Goal: Information Seeking & Learning: Learn about a topic

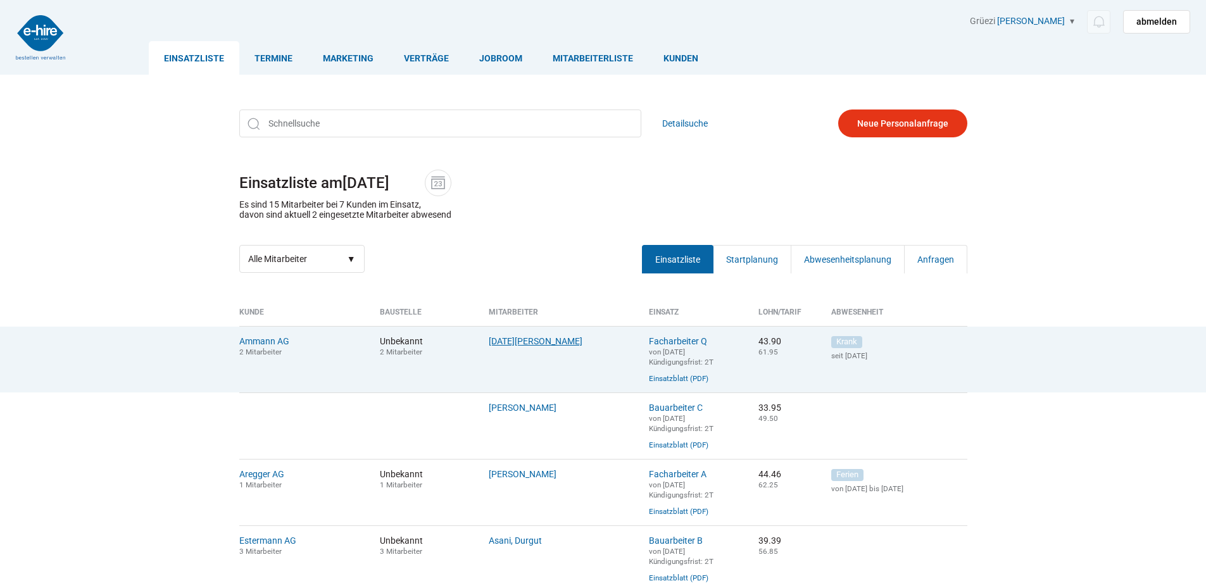
click at [495, 344] on link "Lohri, Stefan" at bounding box center [536, 341] width 94 height 10
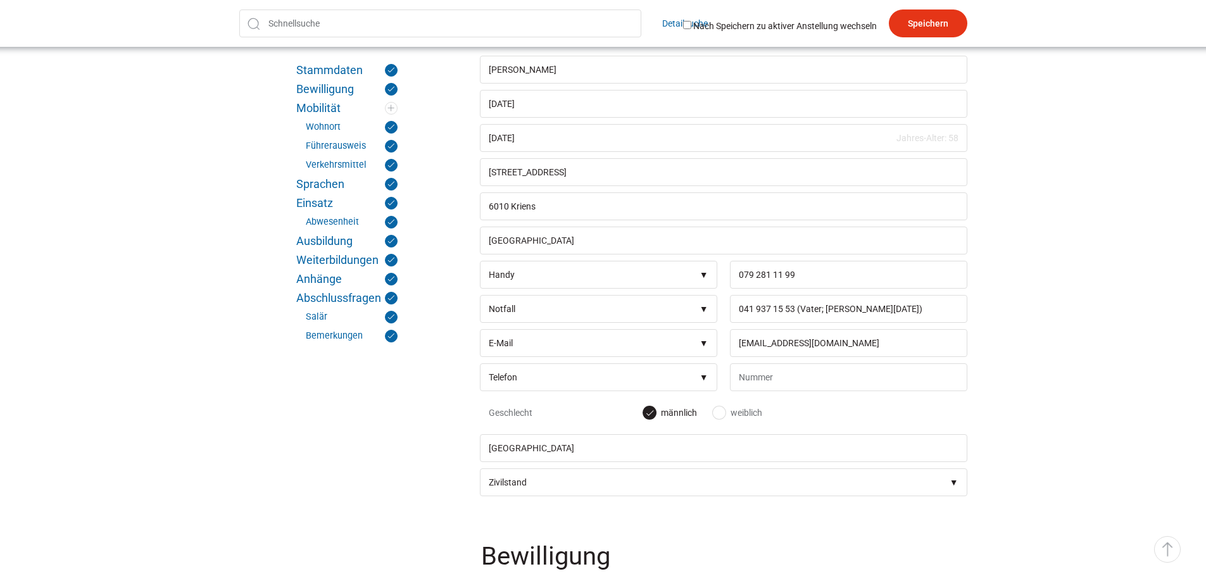
scroll to position [317, 0]
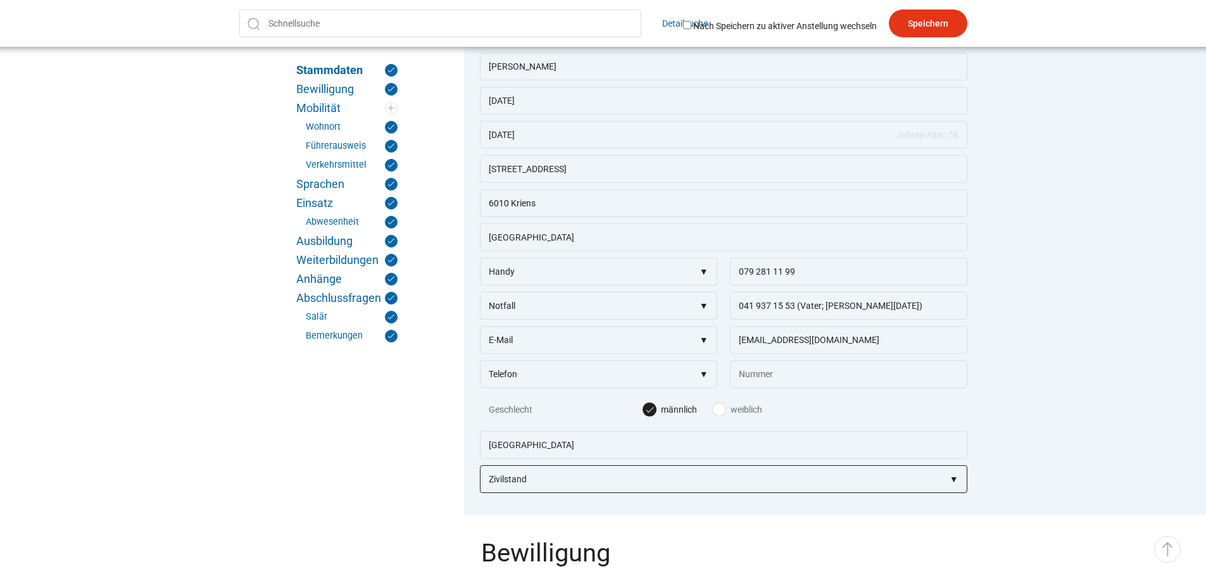
click at [586, 475] on select"] "Zivilstand ledig verheiratet getrennt geschieden verwitwet" at bounding box center [723, 479] width 487 height 28
select select"] "ledig"
click at [480, 472] on select"] "Zivilstand ledig verheiratet getrennt geschieden verwitwet" at bounding box center [723, 479] width 487 height 28
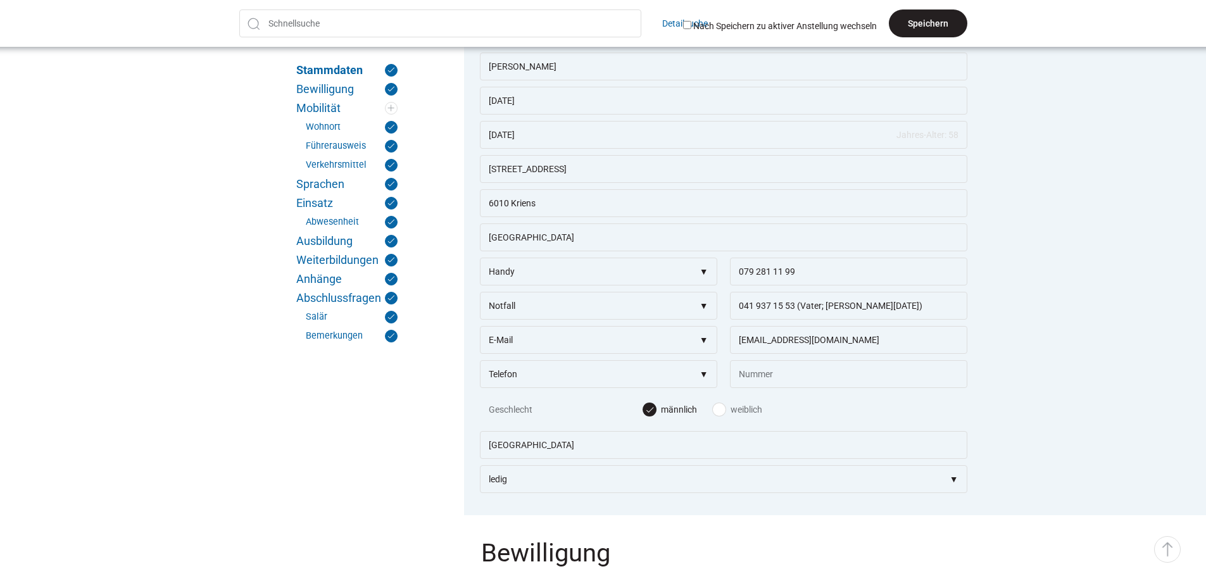
click at [940, 22] on input "Speichern" at bounding box center [928, 23] width 79 height 28
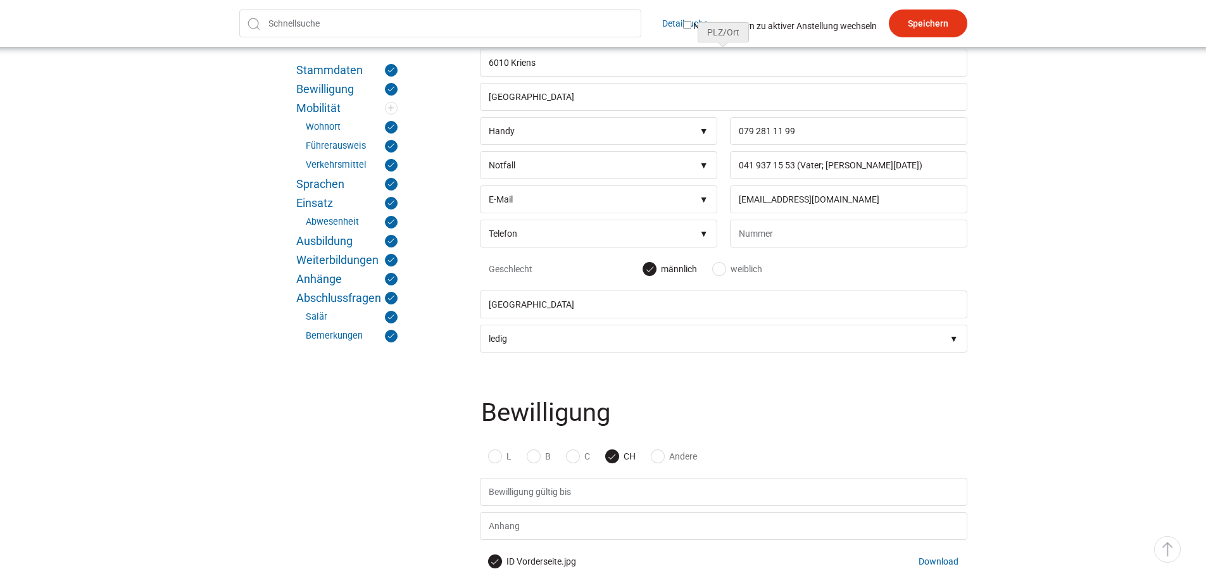
scroll to position [633, 0]
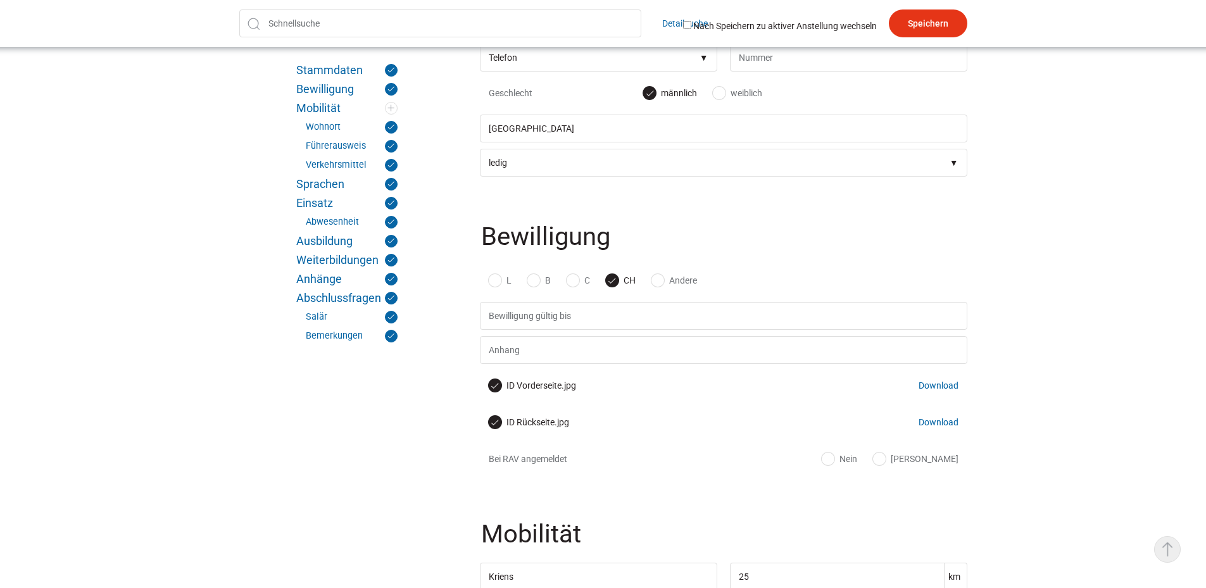
click at [1173, 538] on link "▵ Nach oben" at bounding box center [1167, 549] width 27 height 27
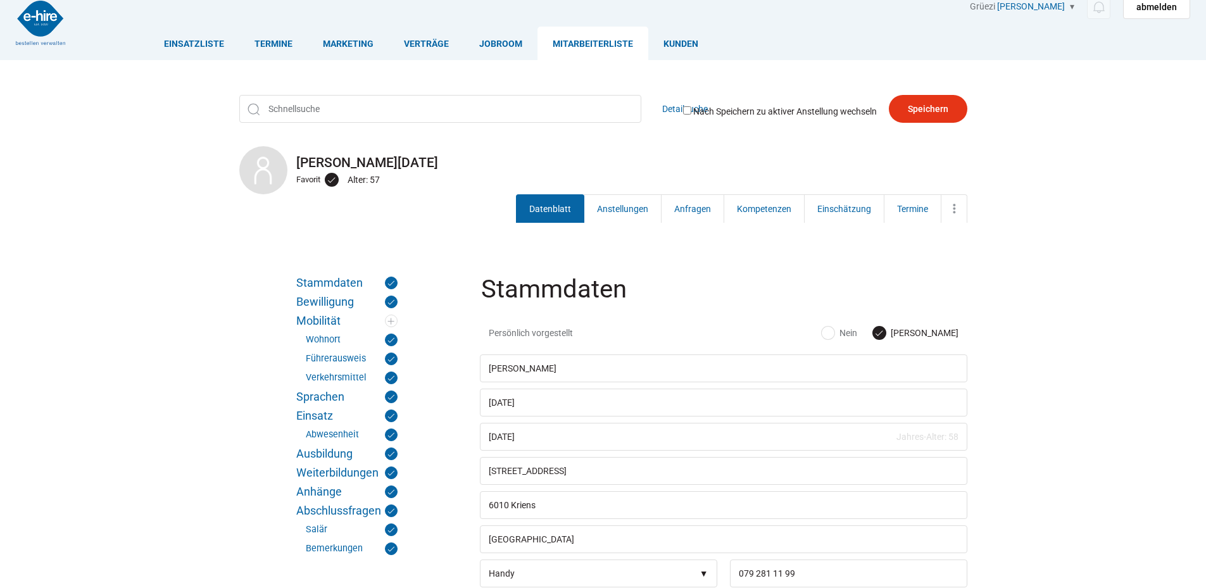
scroll to position [0, 0]
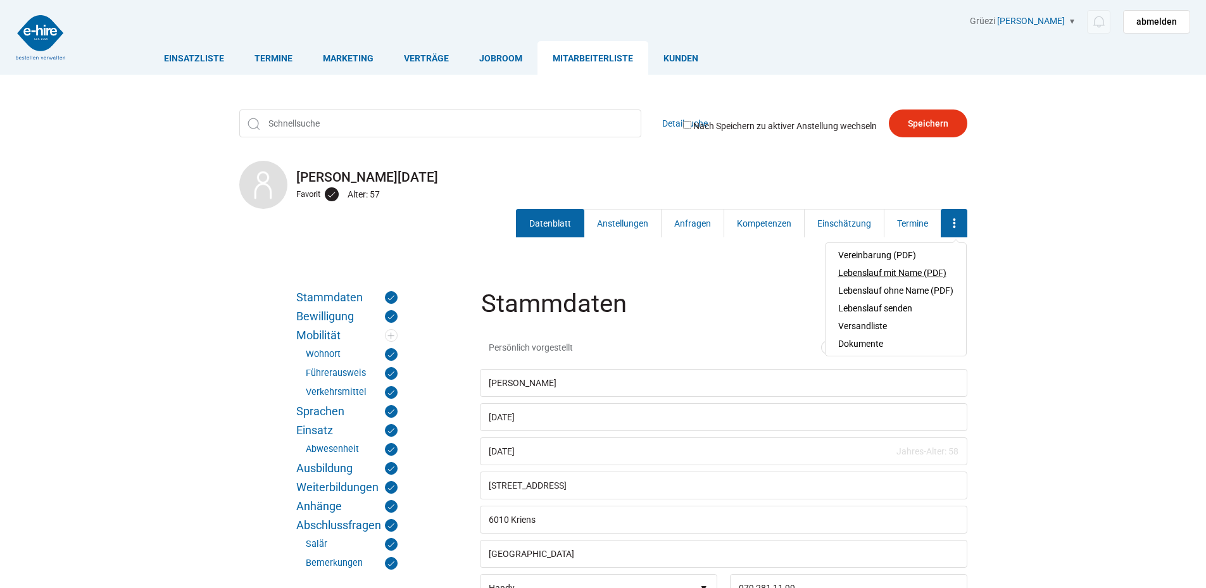
click at [915, 271] on link "Lebenslauf mit Name (PDF)" at bounding box center [895, 273] width 115 height 18
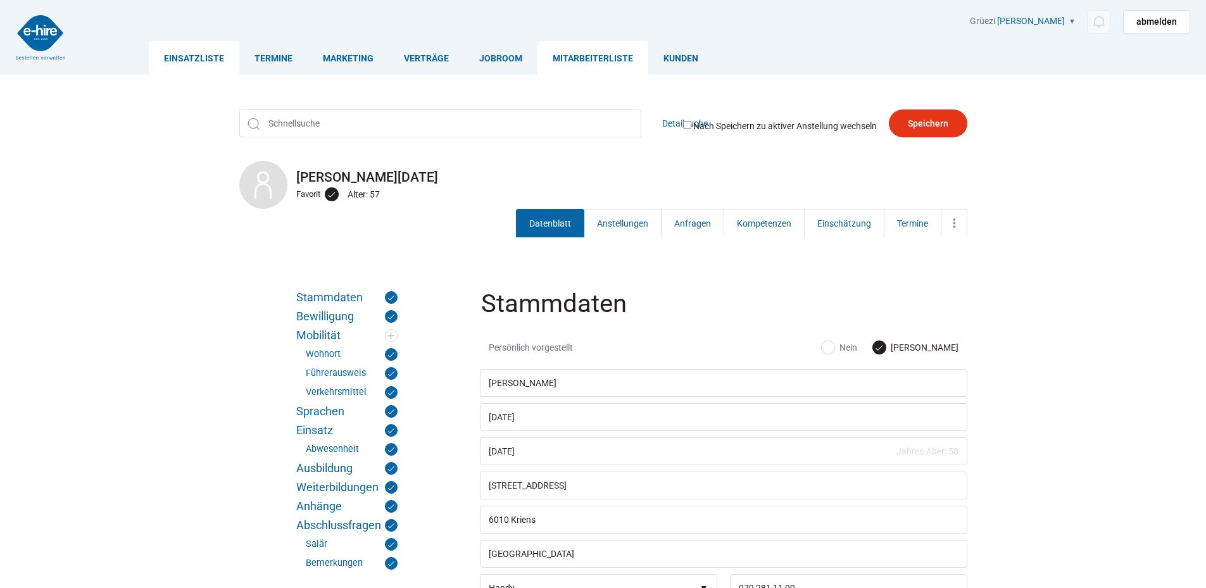
click at [210, 61] on link "Einsatzliste" at bounding box center [194, 58] width 91 height 34
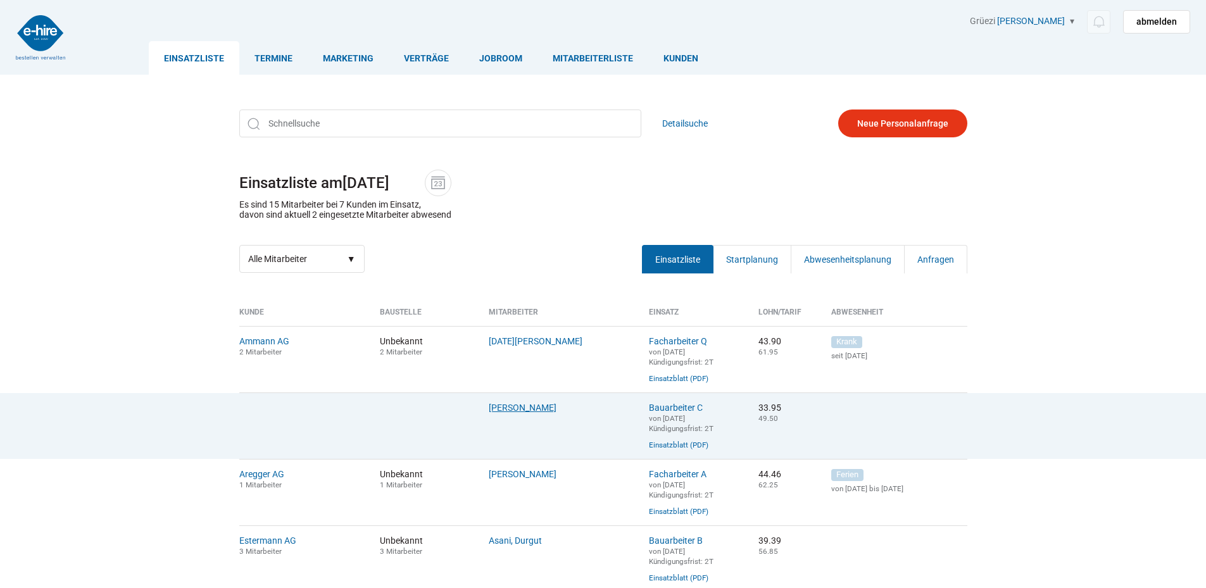
click at [527, 413] on link "[PERSON_NAME]" at bounding box center [523, 408] width 68 height 10
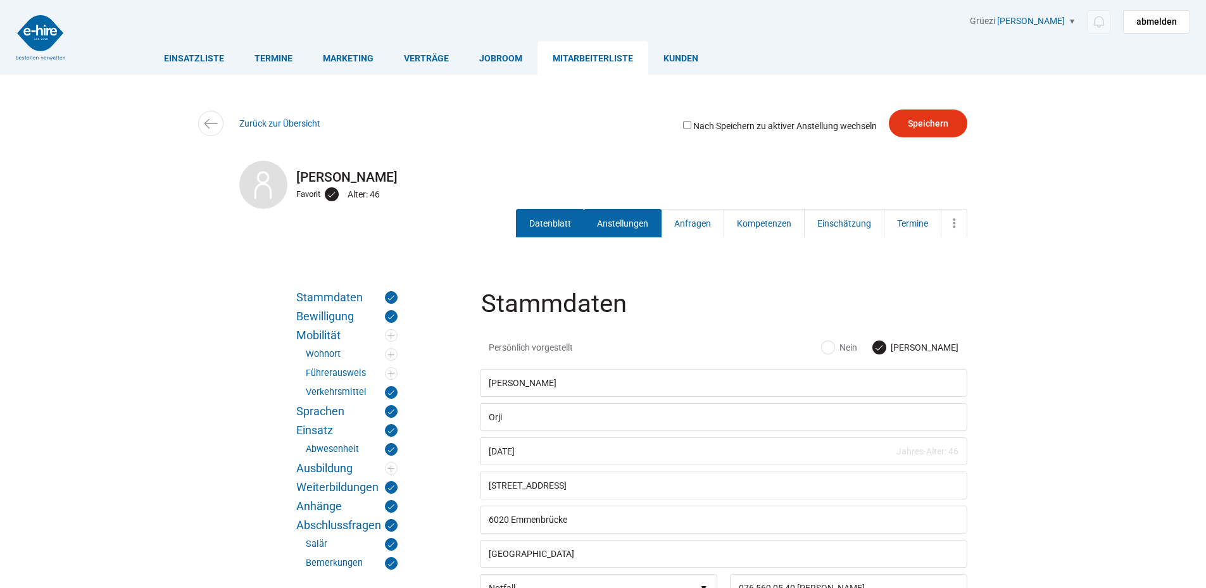
click at [626, 216] on link "Anstellungen" at bounding box center [623, 223] width 78 height 28
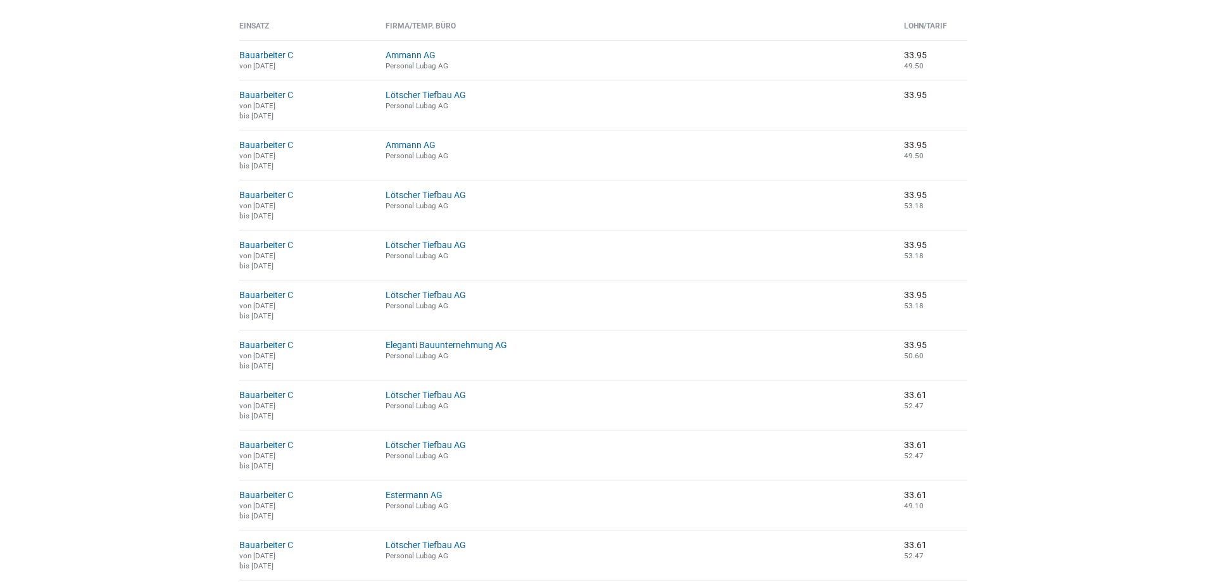
scroll to position [75, 0]
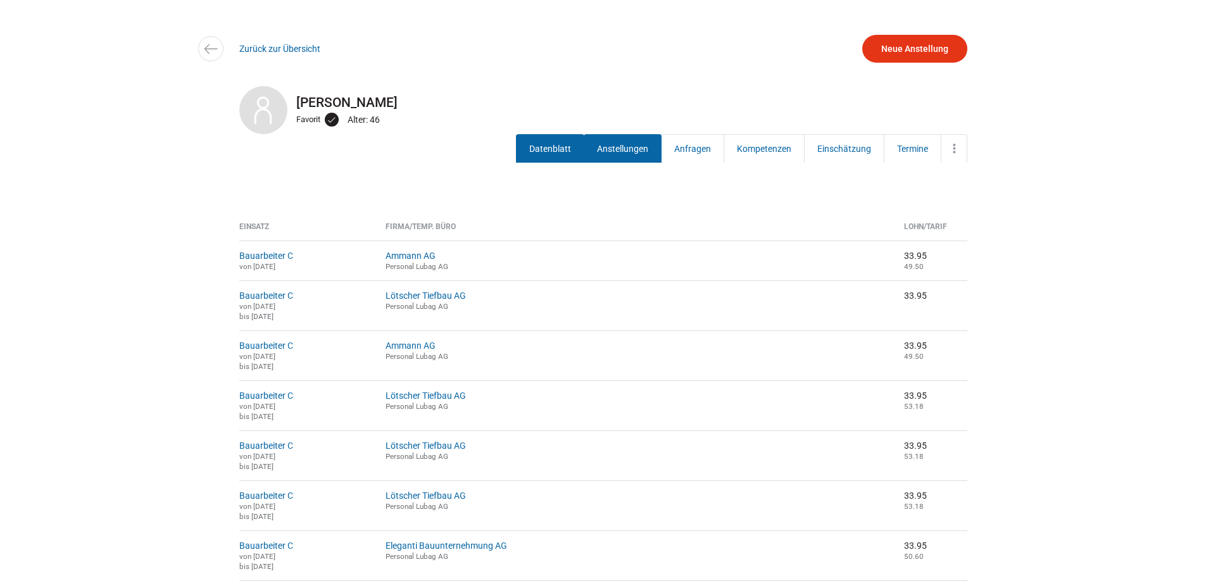
click at [534, 141] on link "Datenblatt" at bounding box center [550, 148] width 68 height 28
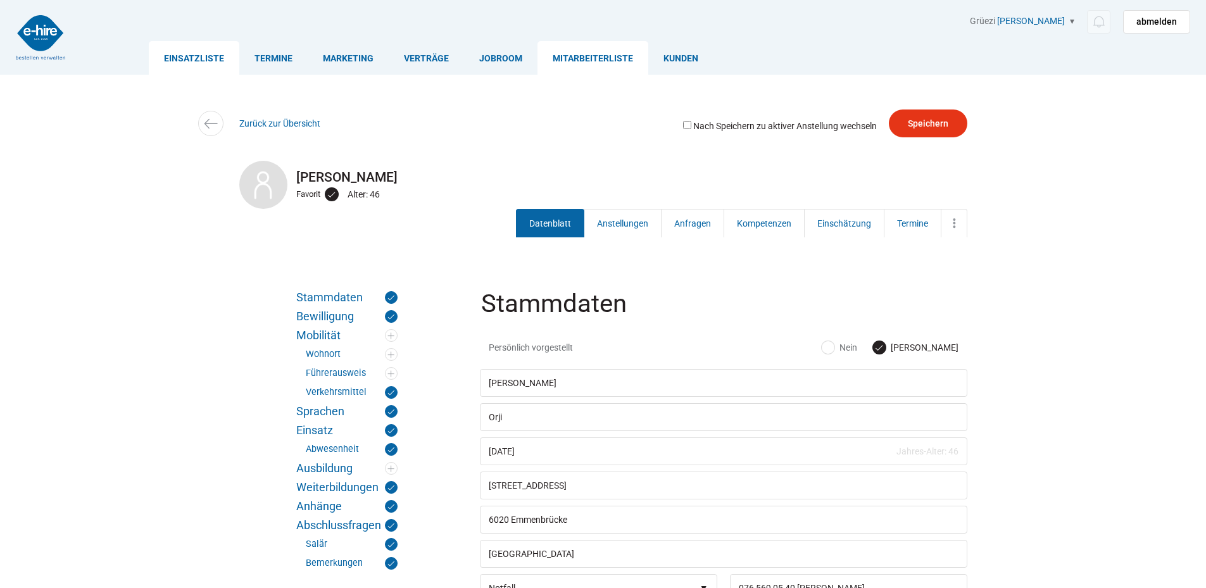
click at [210, 62] on link "Einsatzliste" at bounding box center [194, 58] width 91 height 34
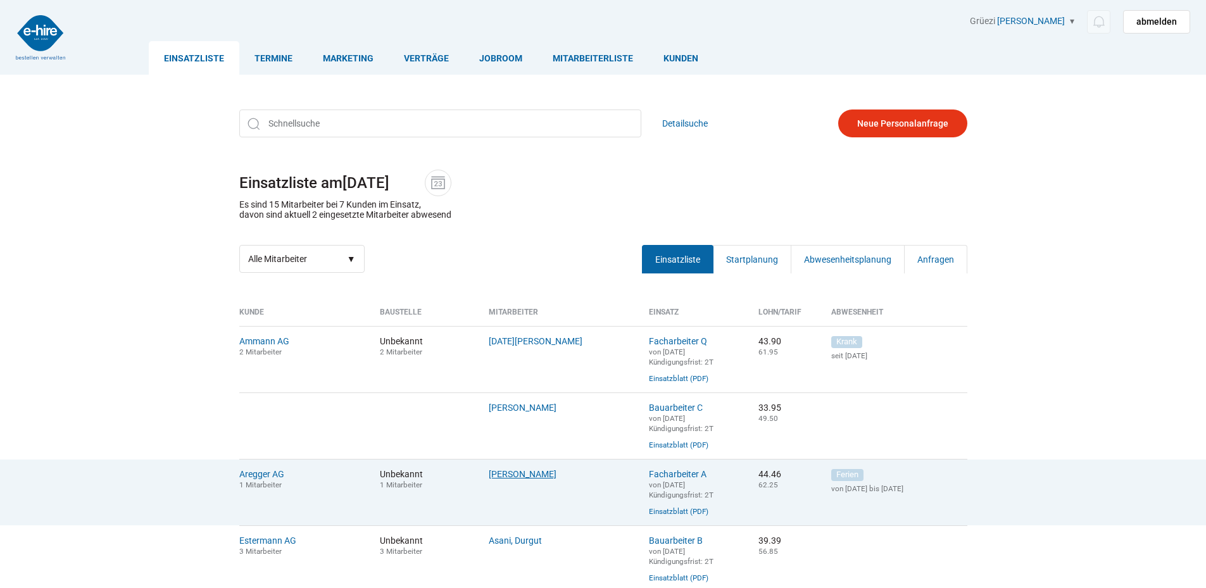
click at [517, 476] on link "[PERSON_NAME]" at bounding box center [523, 474] width 68 height 10
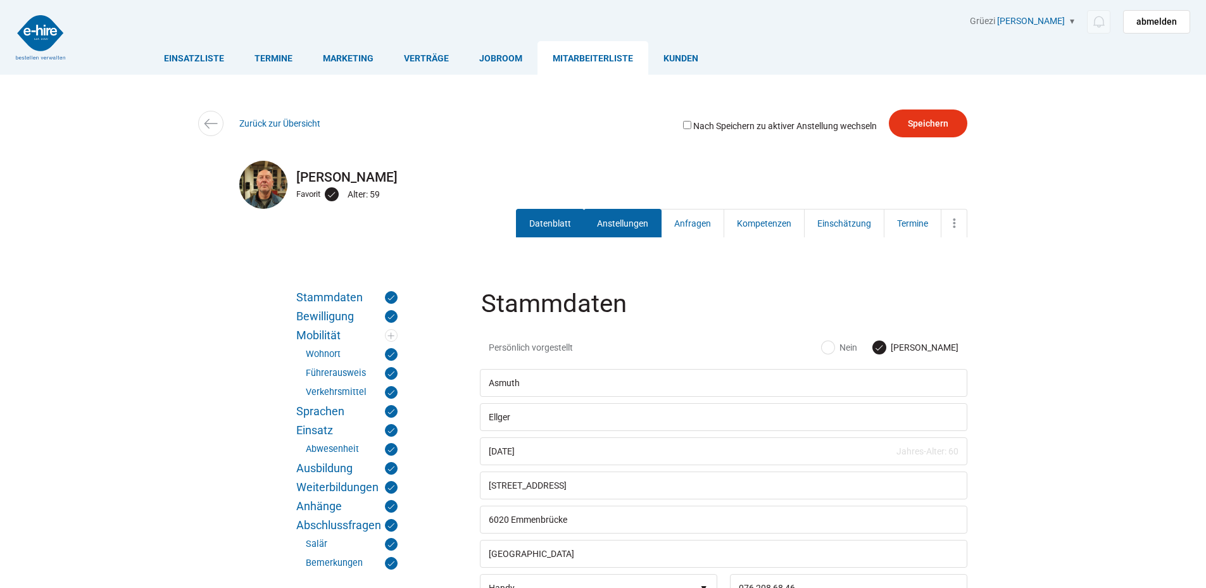
click at [614, 232] on link "Anstellungen" at bounding box center [623, 223] width 78 height 28
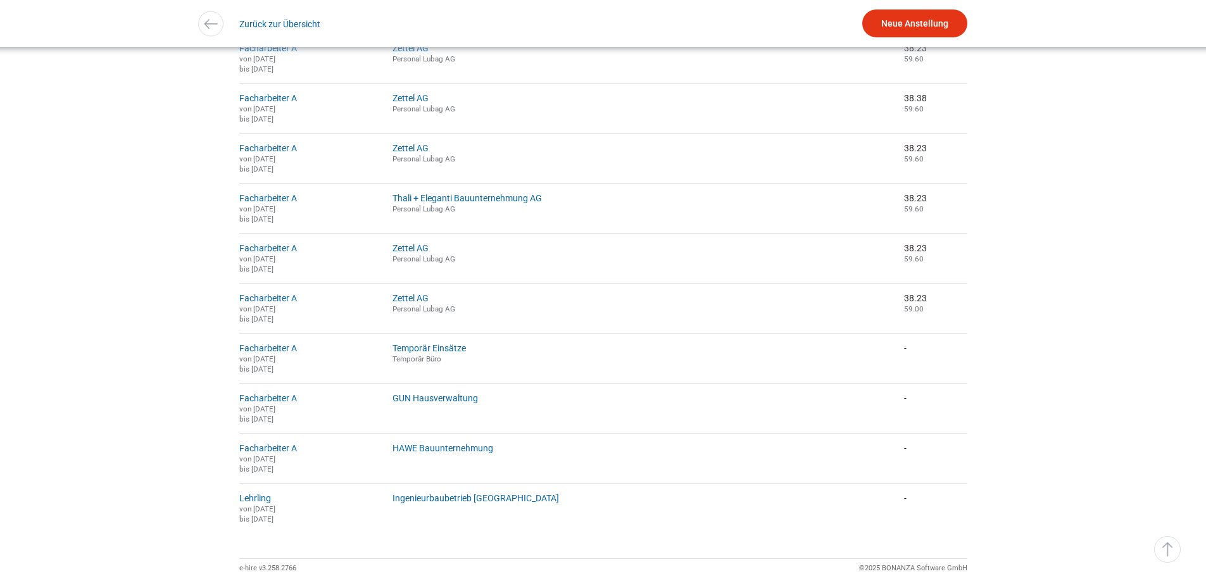
scroll to position [2659, 0]
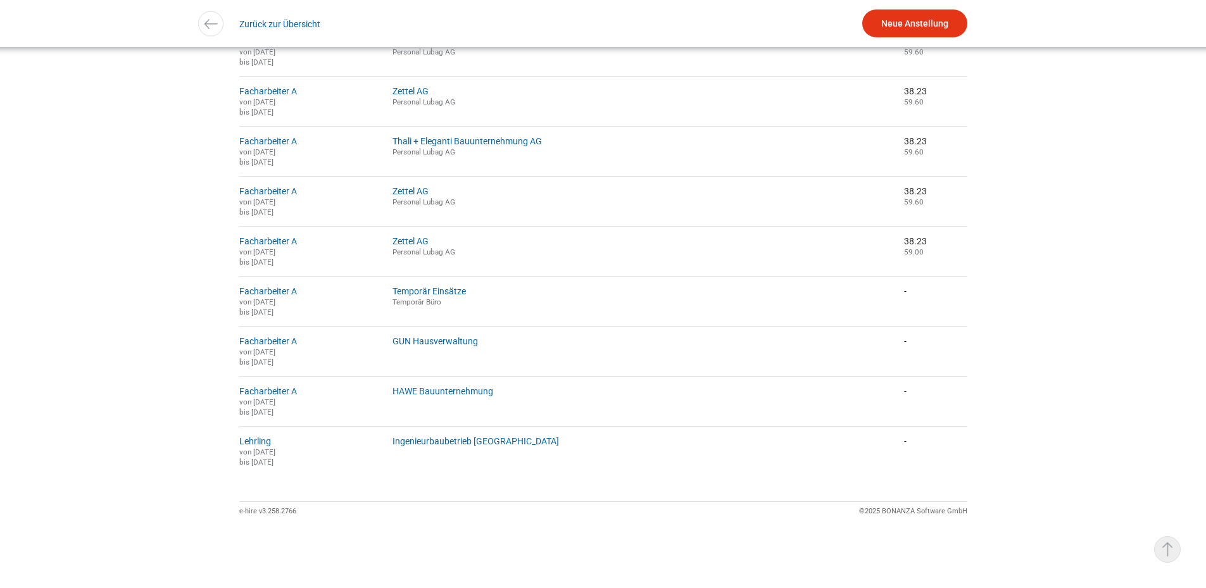
click at [1160, 550] on link "▵ Nach oben" at bounding box center [1167, 549] width 27 height 27
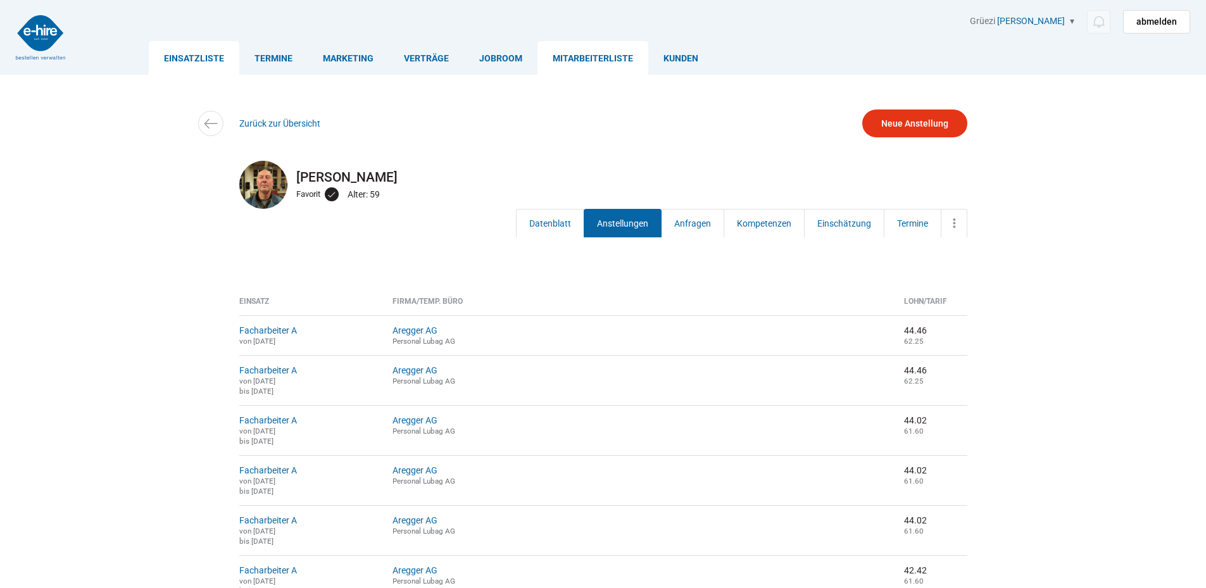
click at [177, 55] on link "Einsatzliste" at bounding box center [194, 58] width 91 height 34
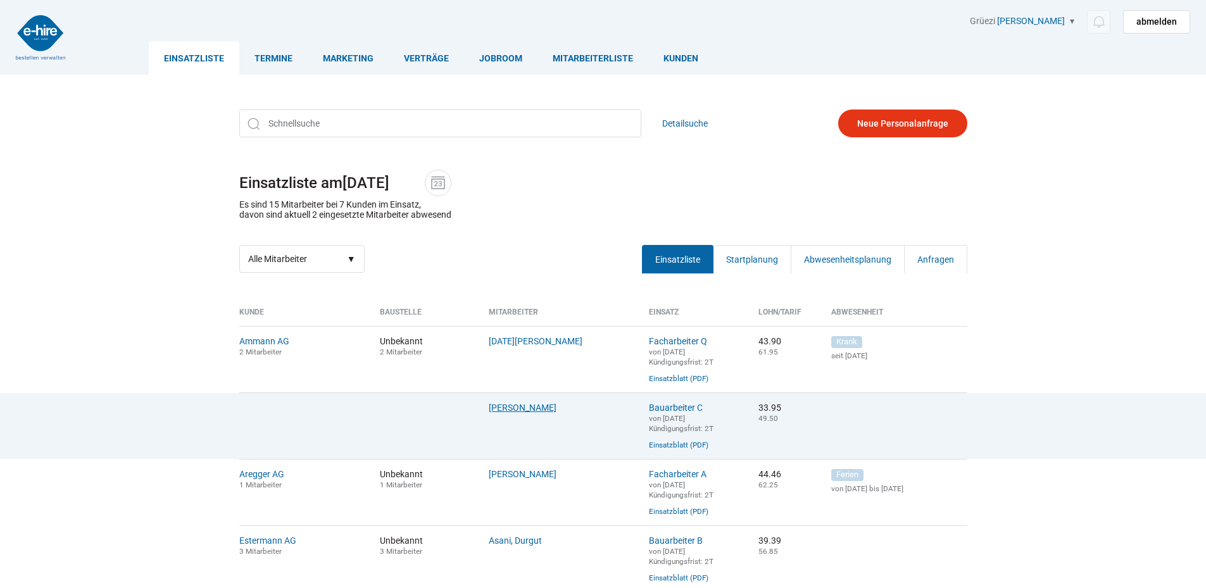
click at [524, 413] on link "[PERSON_NAME]" at bounding box center [523, 408] width 68 height 10
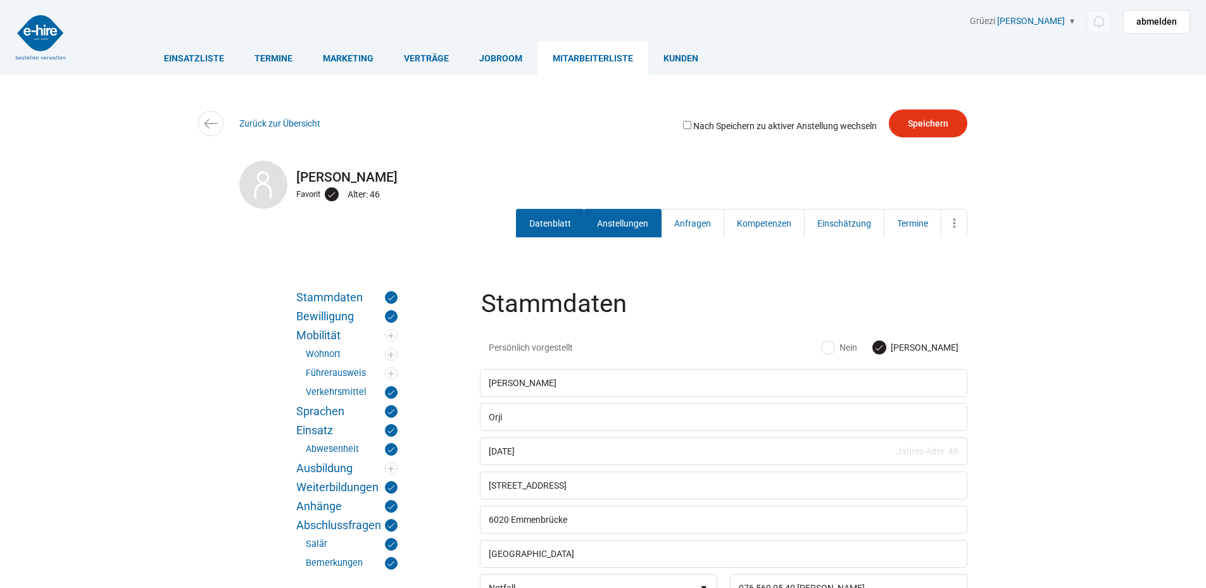
click at [594, 222] on link "Anstellungen" at bounding box center [623, 223] width 78 height 28
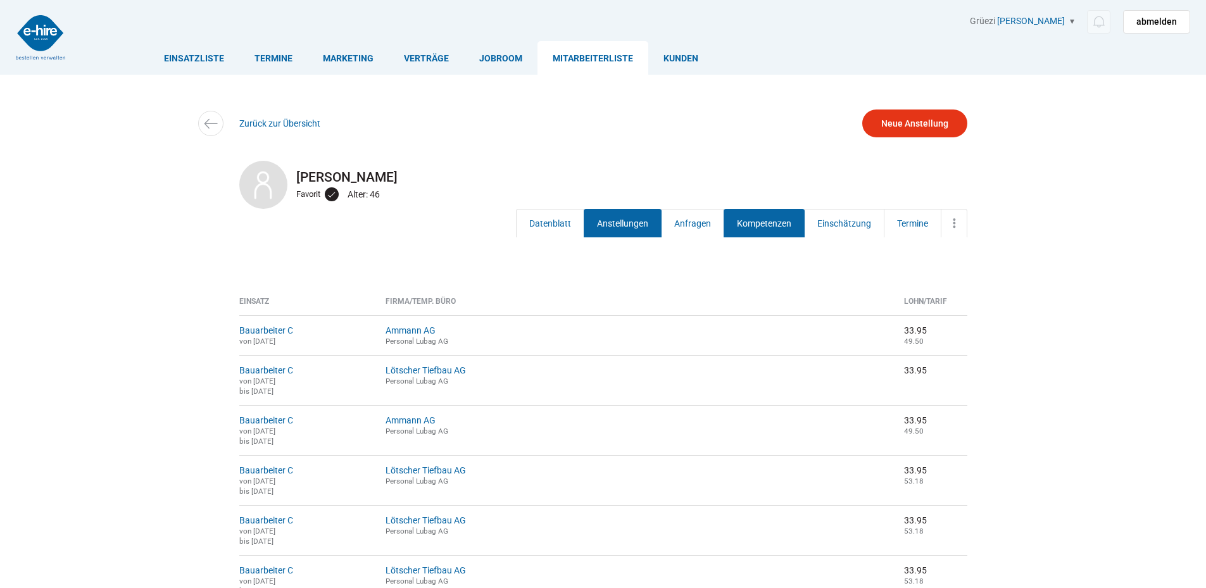
click at [772, 223] on link "Kompetenzen" at bounding box center [764, 223] width 81 height 28
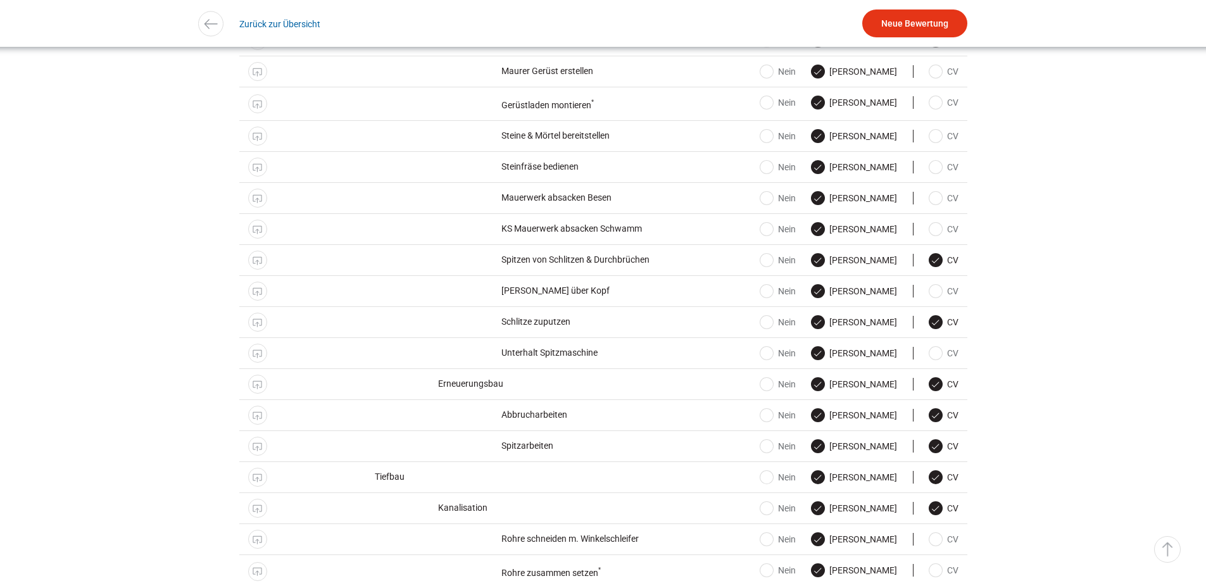
scroll to position [886, 0]
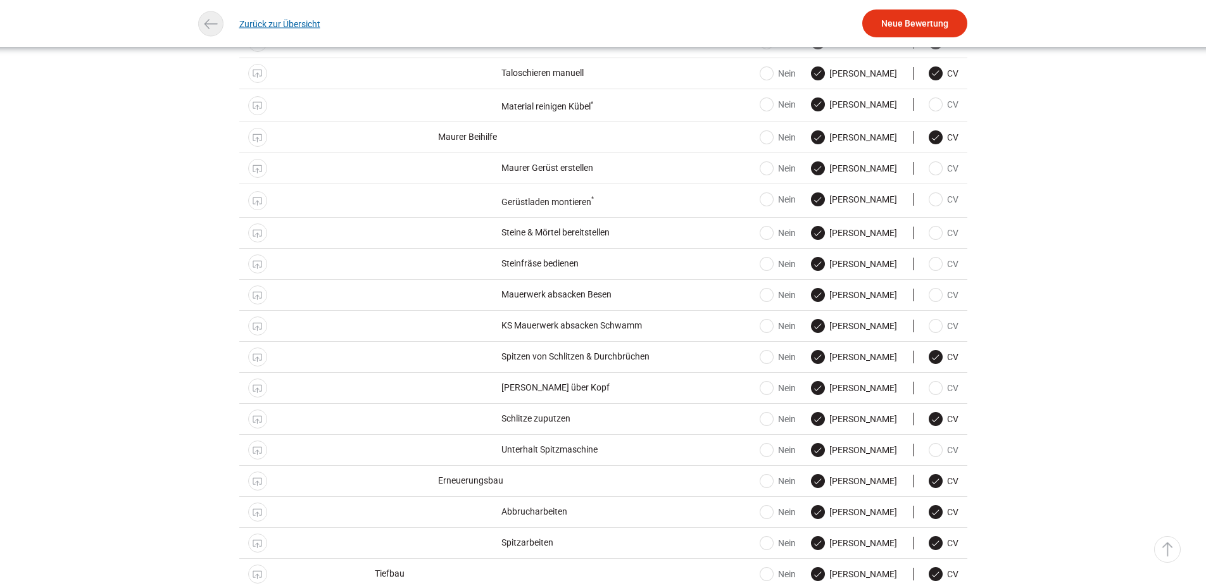
click at [255, 20] on link "Zurück zur Übersicht" at bounding box center [279, 23] width 81 height 28
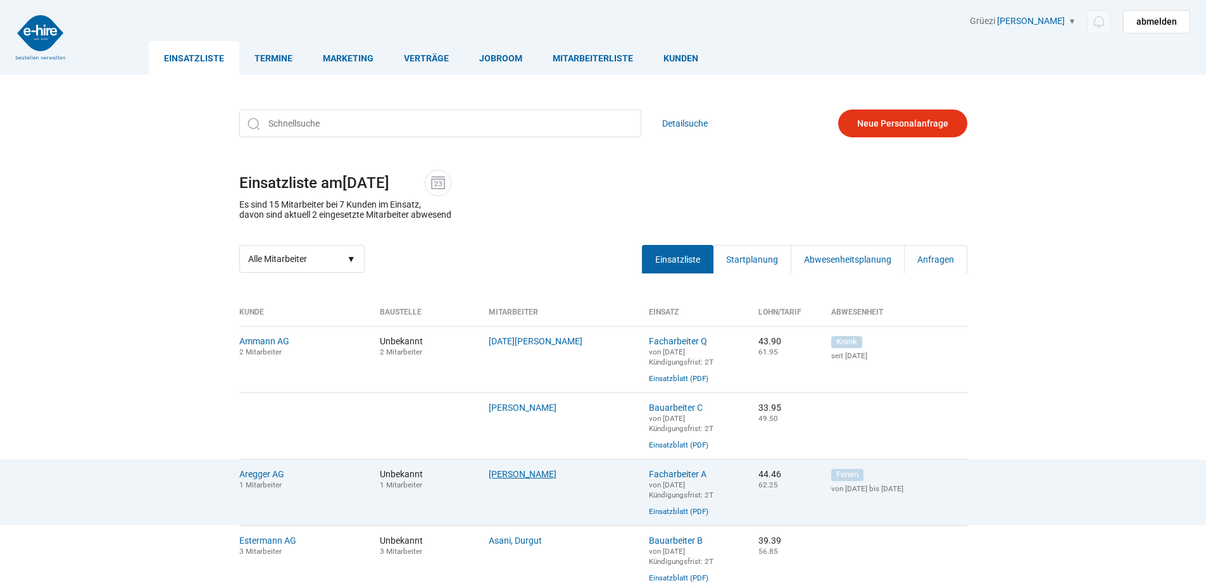
click at [503, 479] on link "Ellger, Asmuth" at bounding box center [523, 474] width 68 height 10
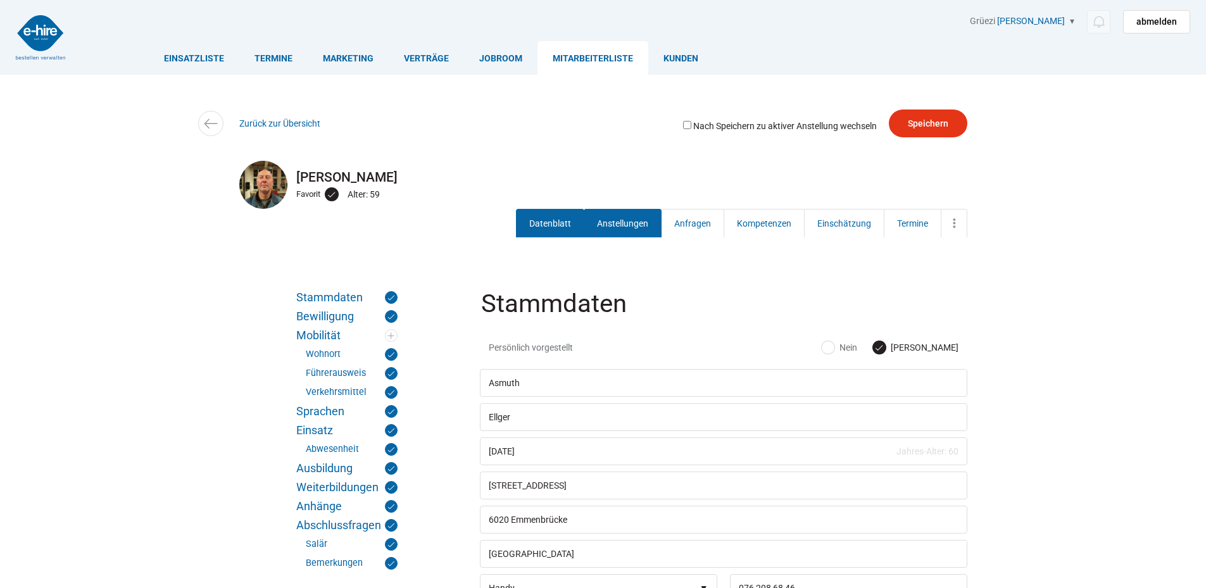
click at [634, 225] on link "Anstellungen" at bounding box center [623, 223] width 78 height 28
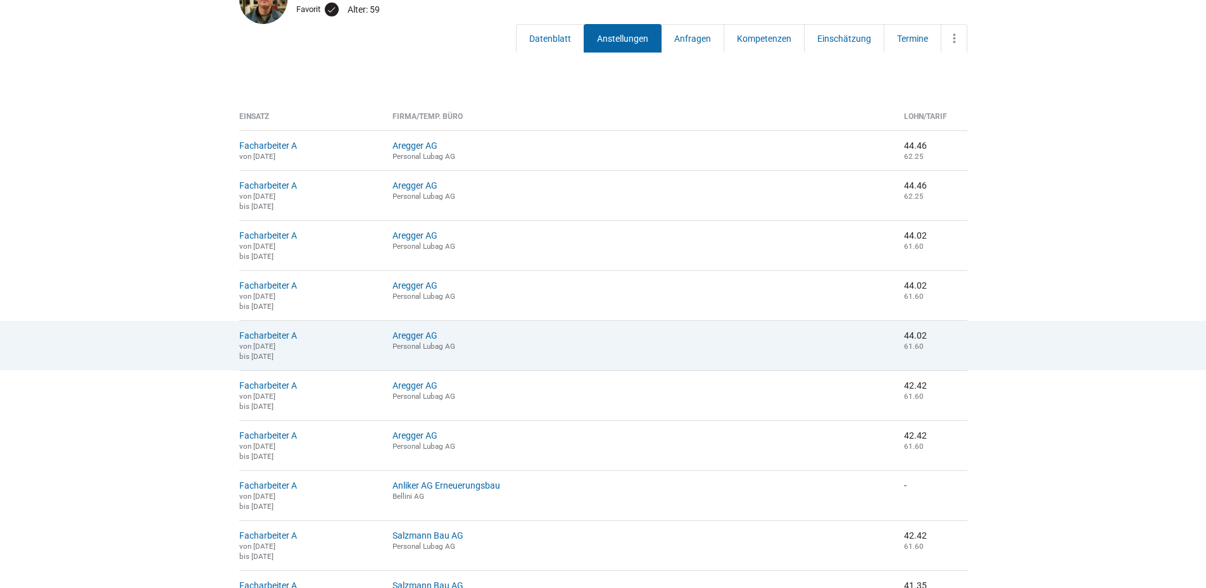
scroll to position [190, 0]
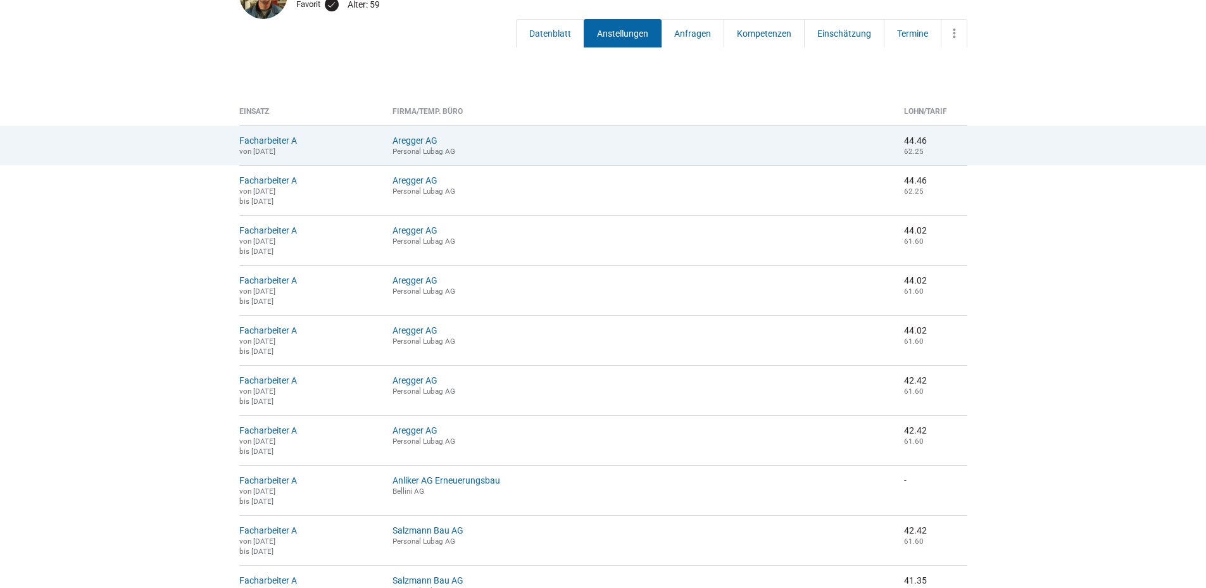
click at [435, 135] on td "Aregger AG Personal Lubag AG" at bounding box center [639, 145] width 512 height 40
click at [437, 137] on link "Aregger AG" at bounding box center [415, 140] width 45 height 10
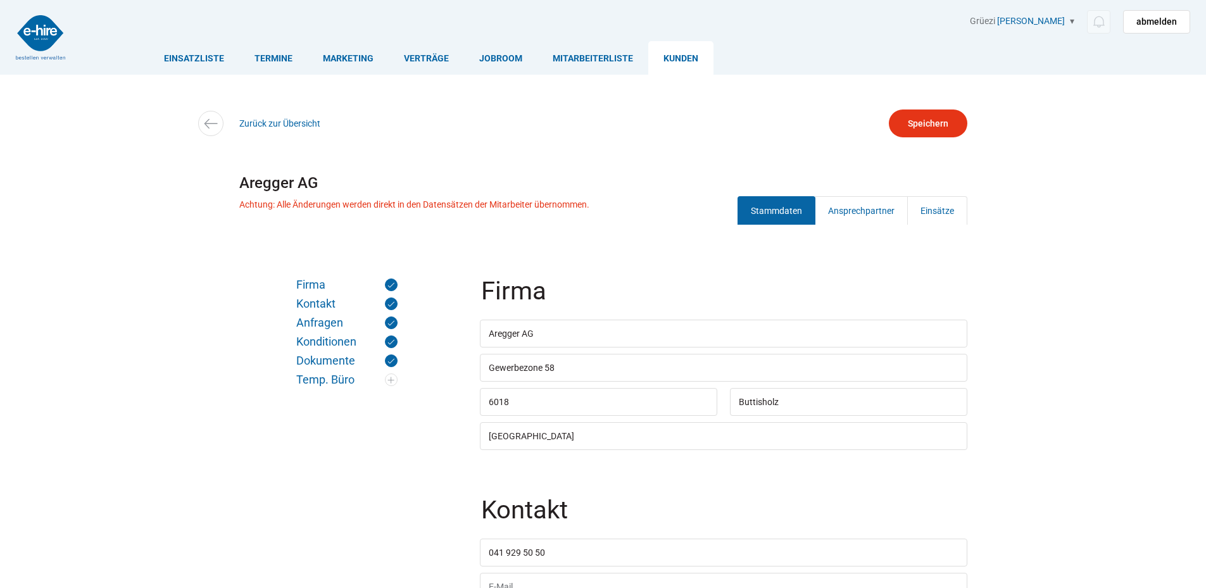
click at [847, 195] on h1 "Aregger AG" at bounding box center [603, 183] width 728 height 27
click at [853, 213] on link "Ansprechpartner" at bounding box center [861, 210] width 93 height 28
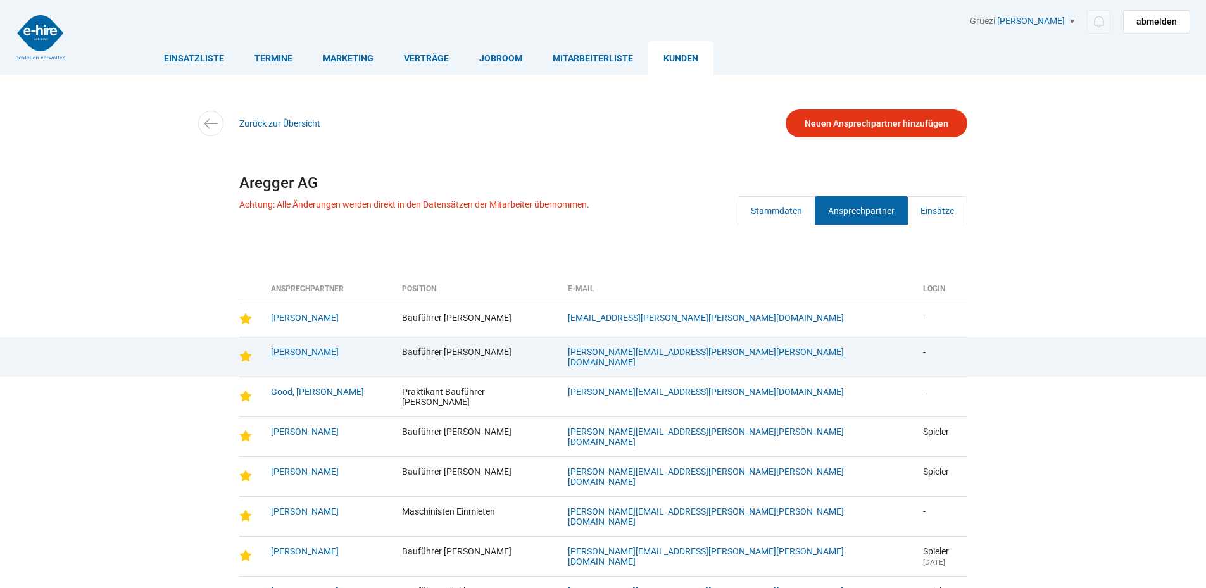
click at [318, 353] on link "Fischer, Michael" at bounding box center [305, 352] width 68 height 10
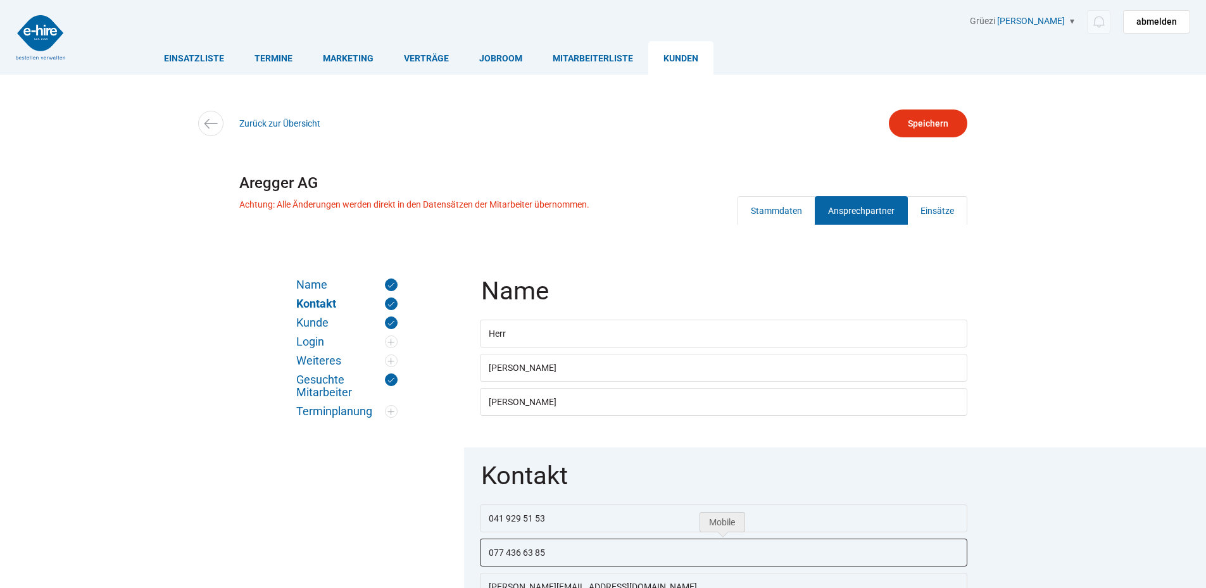
drag, startPoint x: 563, startPoint y: 555, endPoint x: 473, endPoint y: 563, distance: 90.3
click at [473, 563] on fieldset "Kontakt [PHONE_NUMBER] [PHONE_NUMBER] [EMAIL_ADDRESS][DOMAIN_NAME] Darf Verträg…" at bounding box center [723, 554] width 519 height 212
drag, startPoint x: 567, startPoint y: 523, endPoint x: 482, endPoint y: 521, distance: 84.2
click at [482, 521] on input "041 929 51 53" at bounding box center [723, 519] width 487 height 28
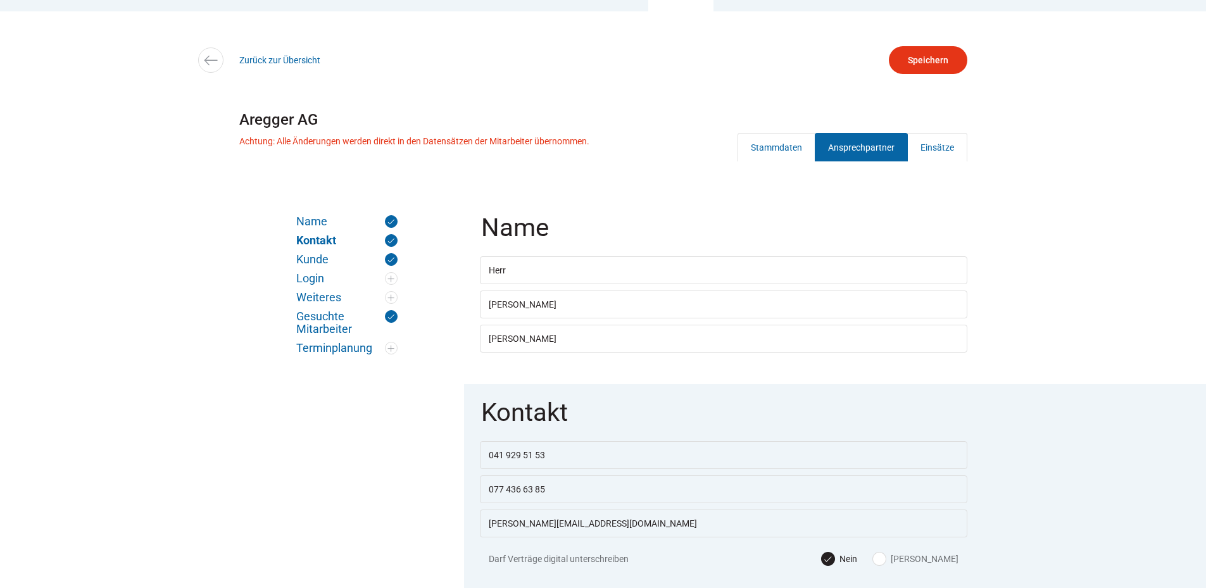
scroll to position [190, 0]
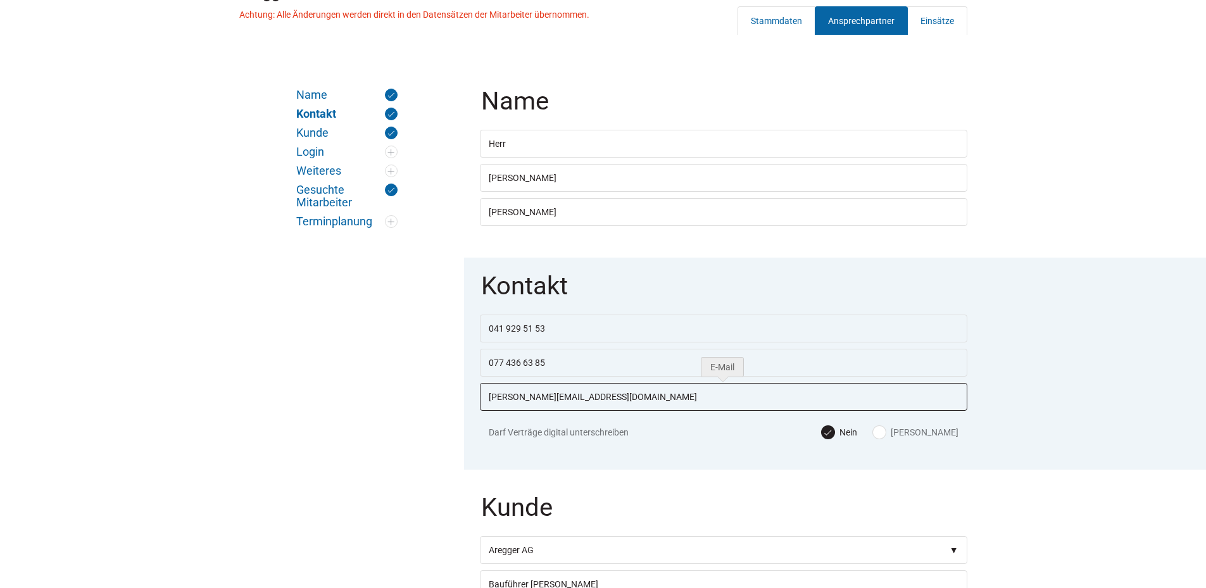
drag, startPoint x: 623, startPoint y: 401, endPoint x: 475, endPoint y: 405, distance: 148.2
click at [475, 405] on fieldset "Kontakt [PHONE_NUMBER] [PHONE_NUMBER] [EMAIL_ADDRESS][DOMAIN_NAME] Darf Verträg…" at bounding box center [723, 364] width 519 height 212
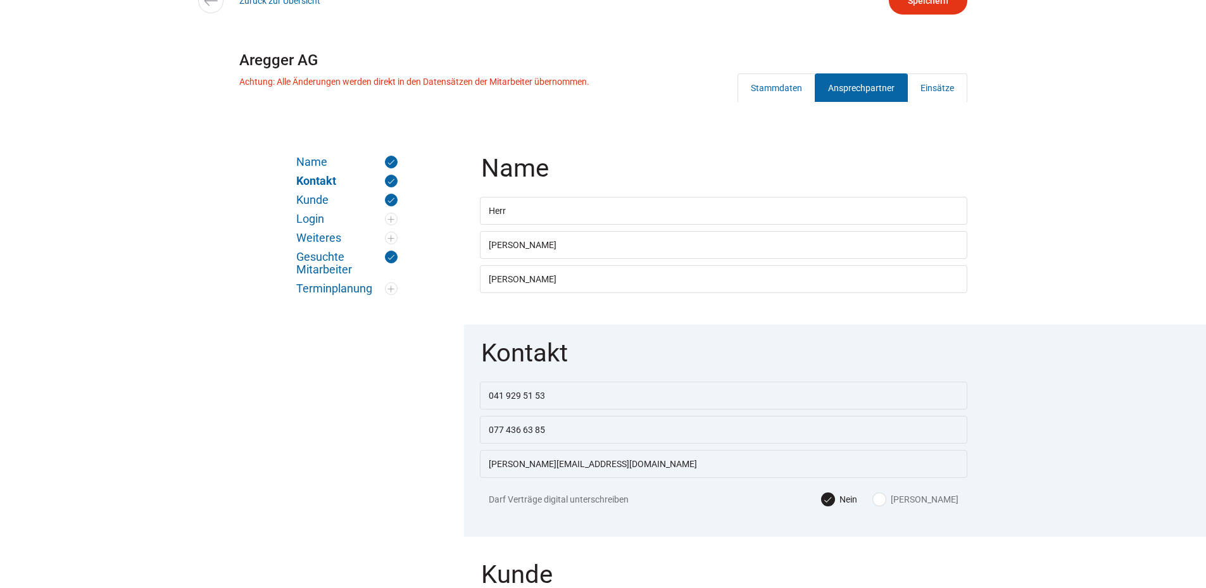
scroll to position [0, 0]
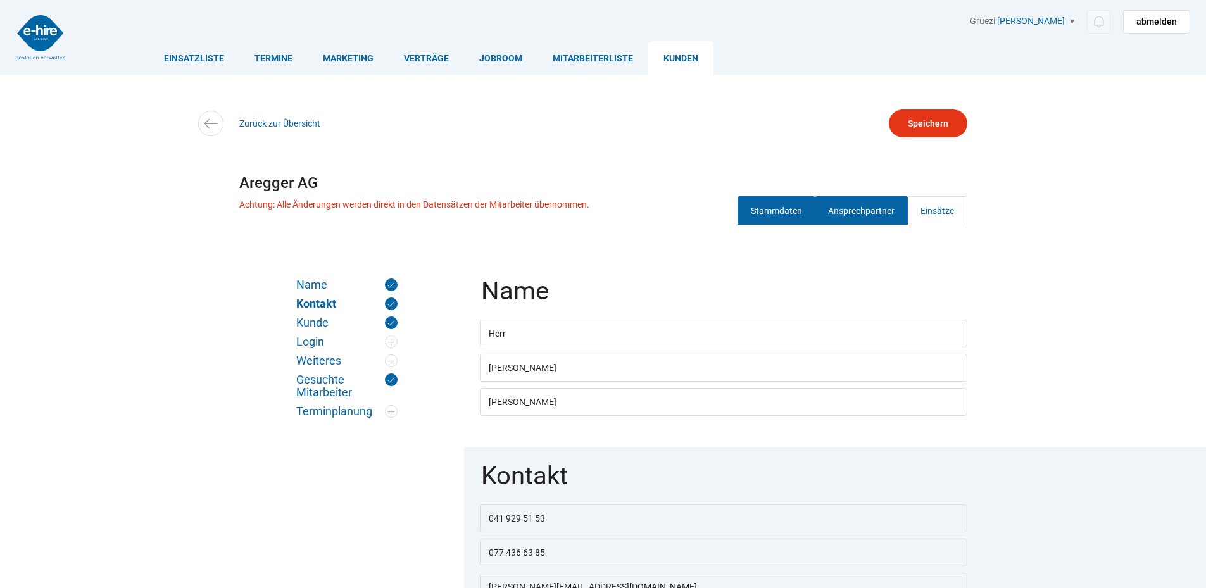
click at [773, 210] on link "Stammdaten" at bounding box center [777, 210] width 78 height 28
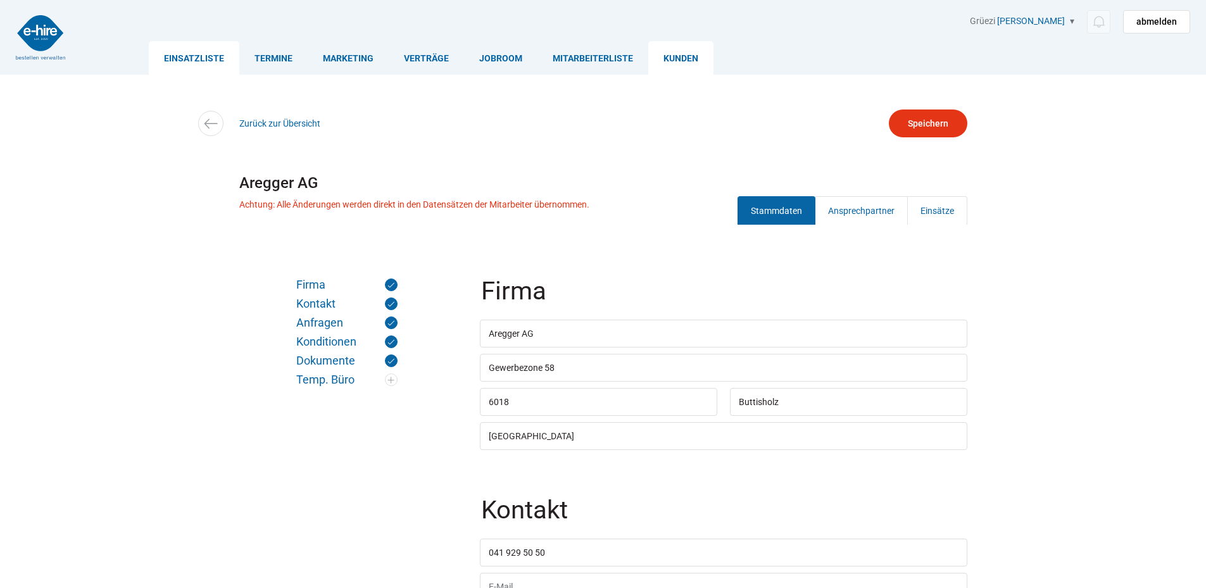
click at [186, 51] on link "Einsatzliste" at bounding box center [194, 58] width 91 height 34
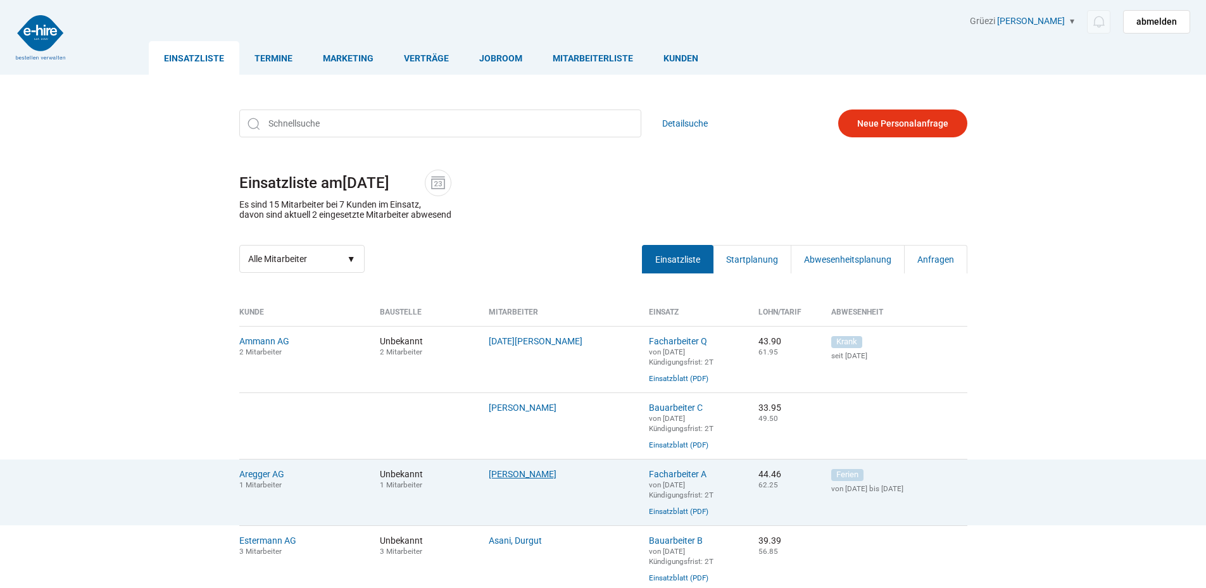
click at [528, 479] on link "Ellger, Asmuth" at bounding box center [523, 474] width 68 height 10
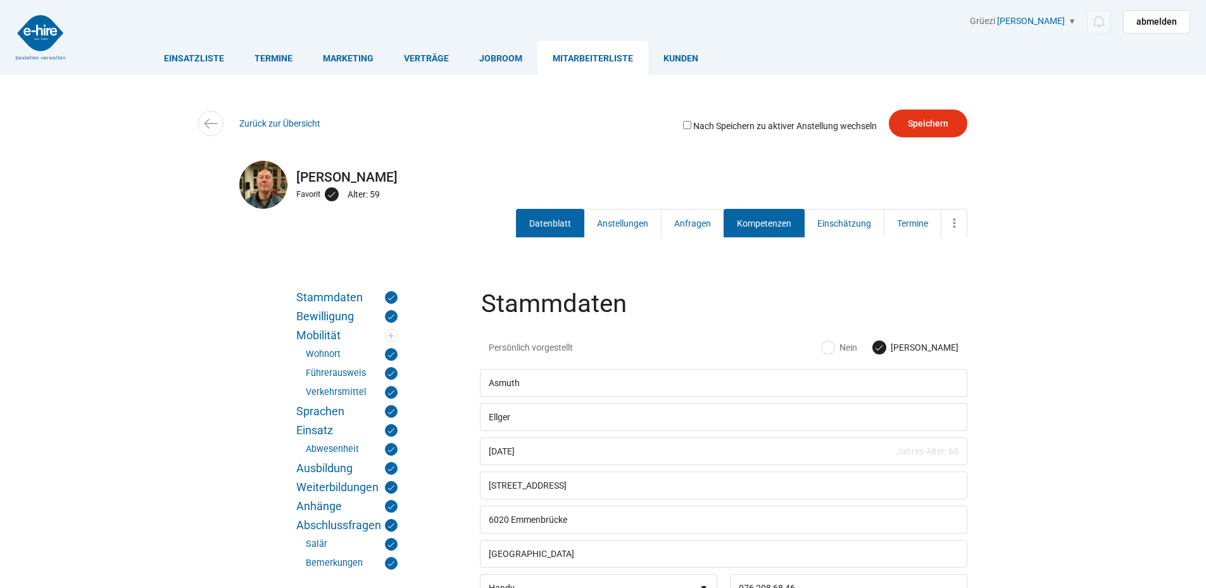
click at [762, 223] on link "Kompetenzen" at bounding box center [764, 223] width 81 height 28
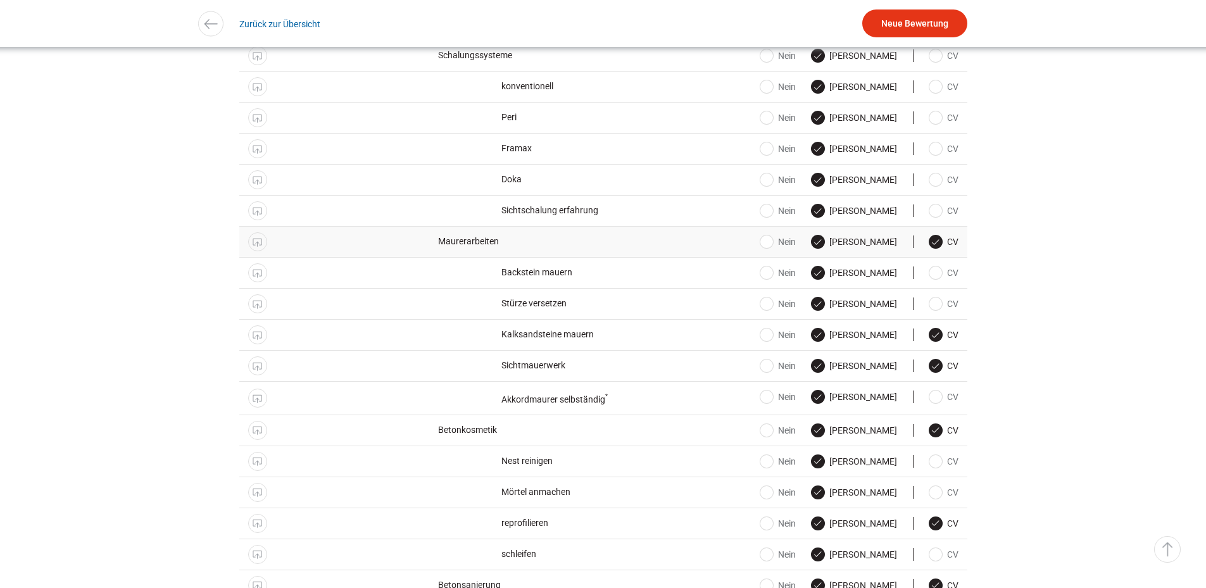
scroll to position [506, 0]
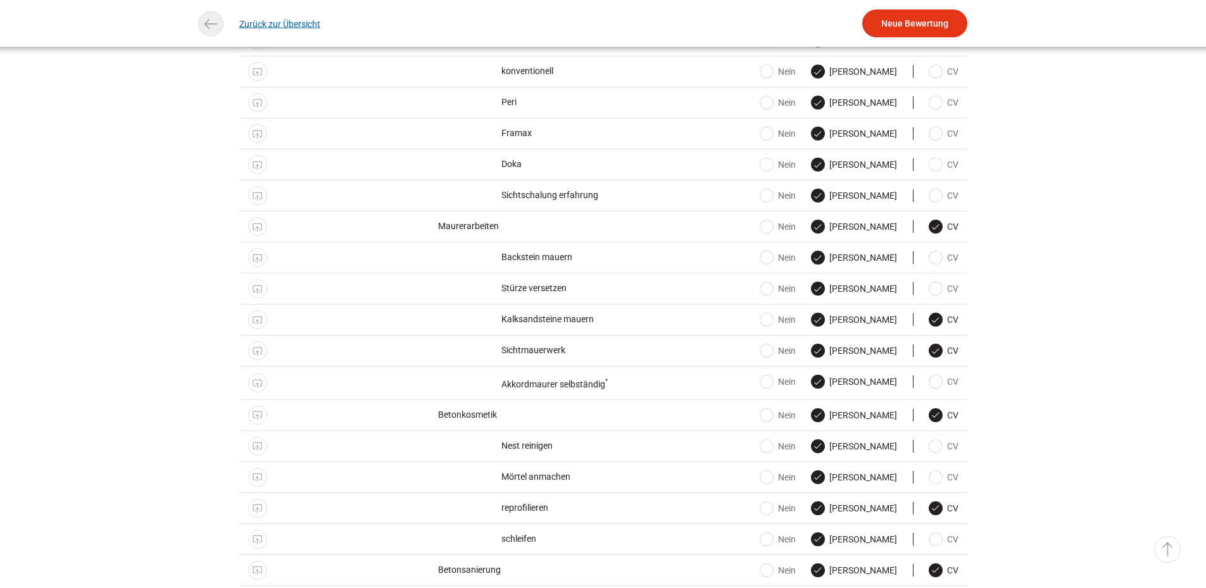
click at [244, 27] on link "Zurück zur Übersicht" at bounding box center [279, 23] width 81 height 28
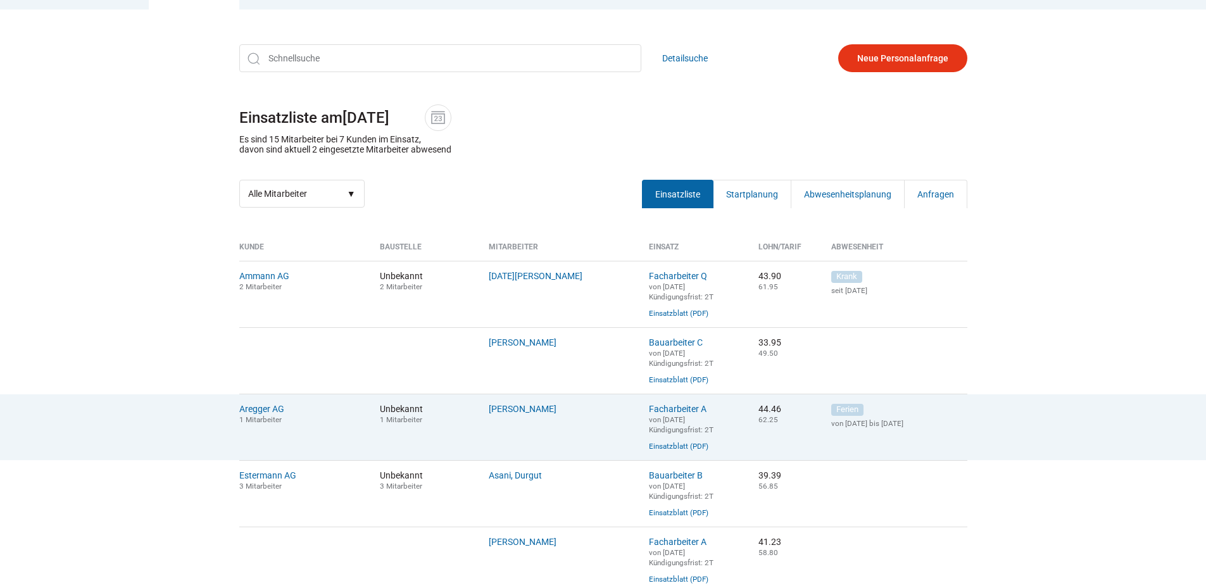
scroll to position [190, 0]
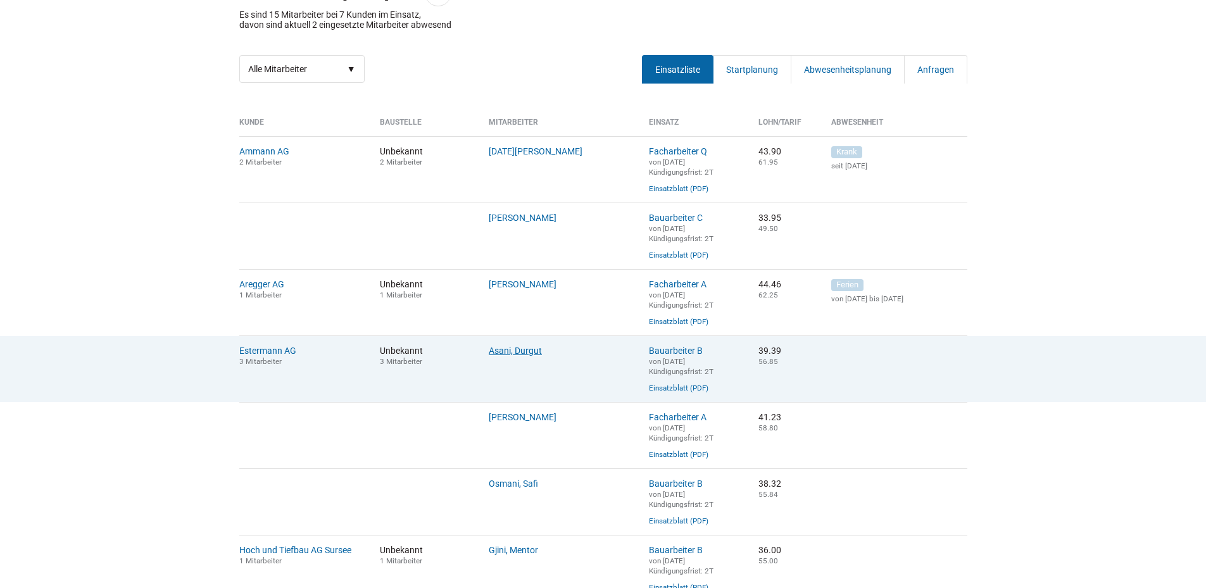
click at [517, 356] on link "Asani, Durgut" at bounding box center [515, 351] width 53 height 10
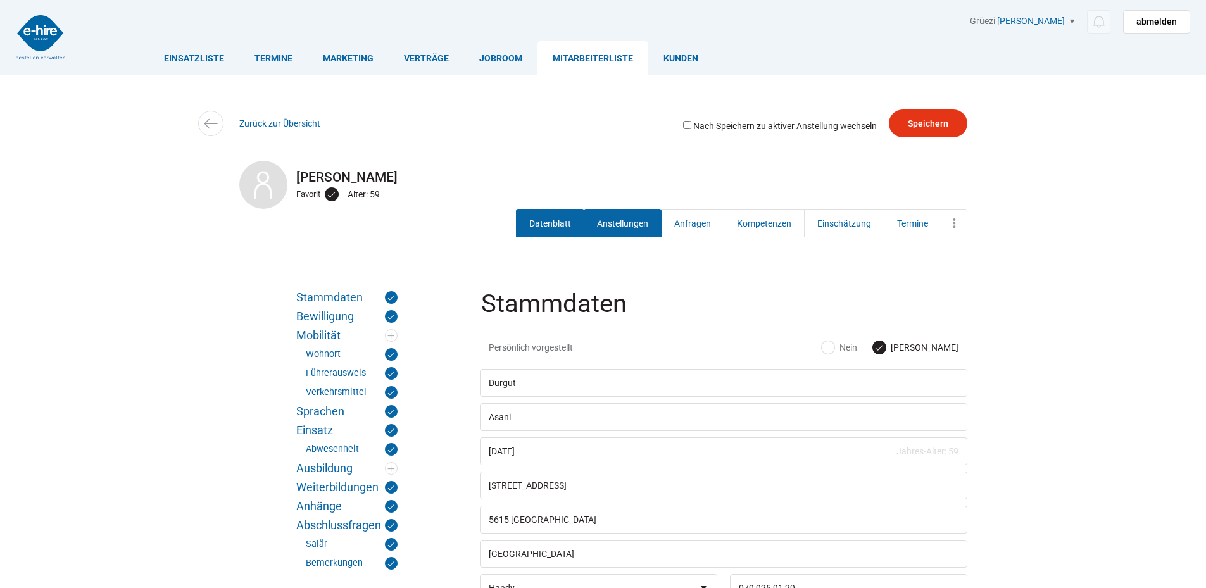
click at [610, 219] on link "Anstellungen" at bounding box center [623, 223] width 78 height 28
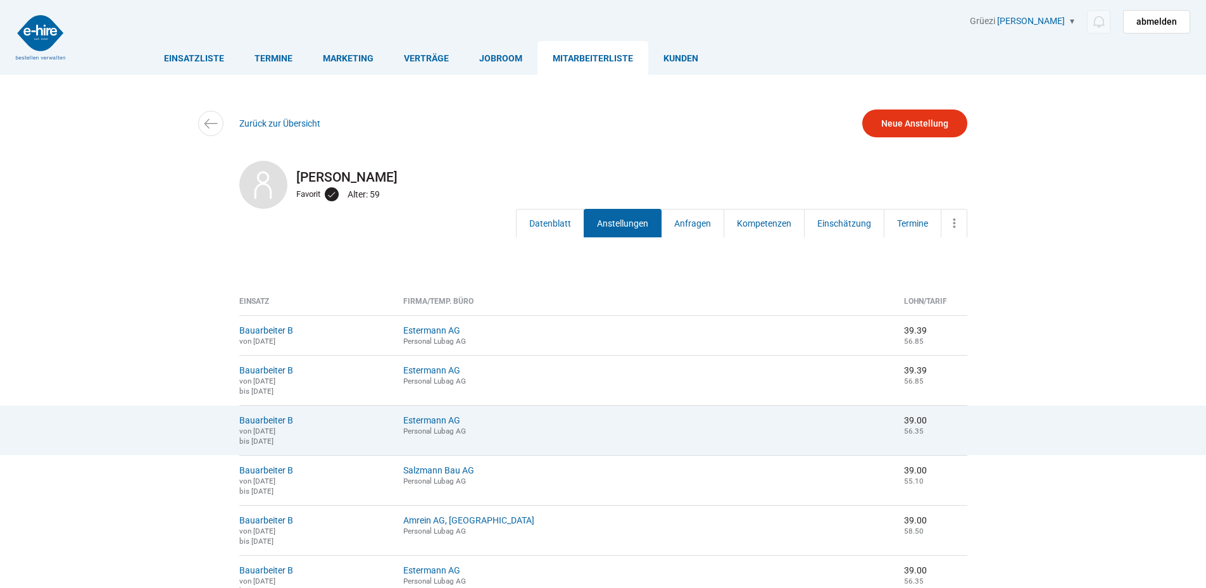
click at [677, 413] on td "Estermann AG Personal Lubag AG" at bounding box center [644, 430] width 501 height 50
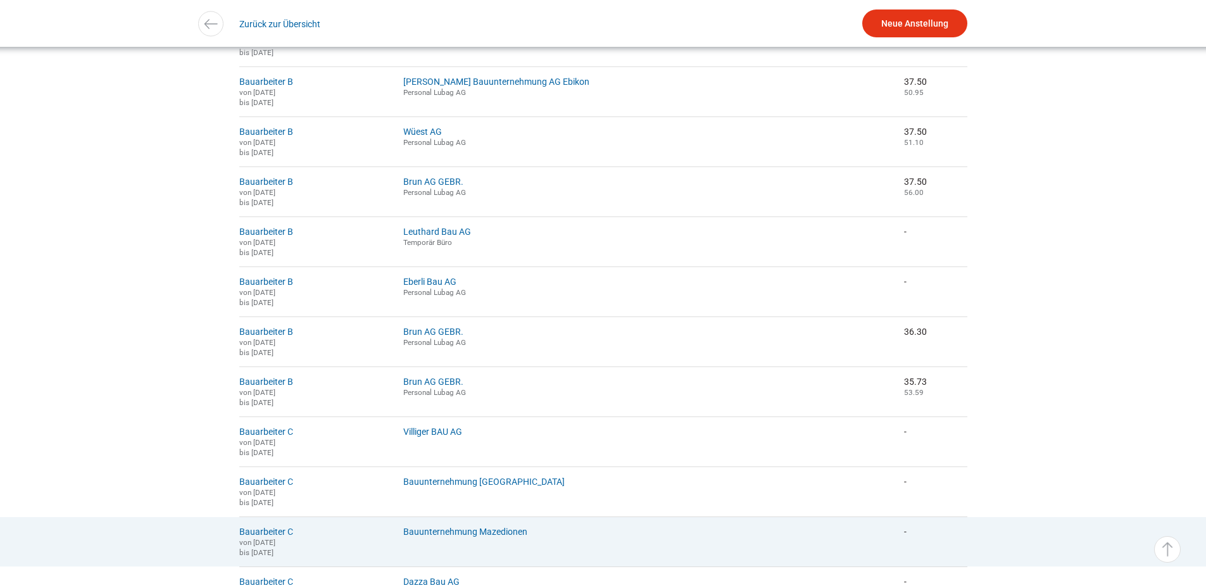
scroll to position [862, 0]
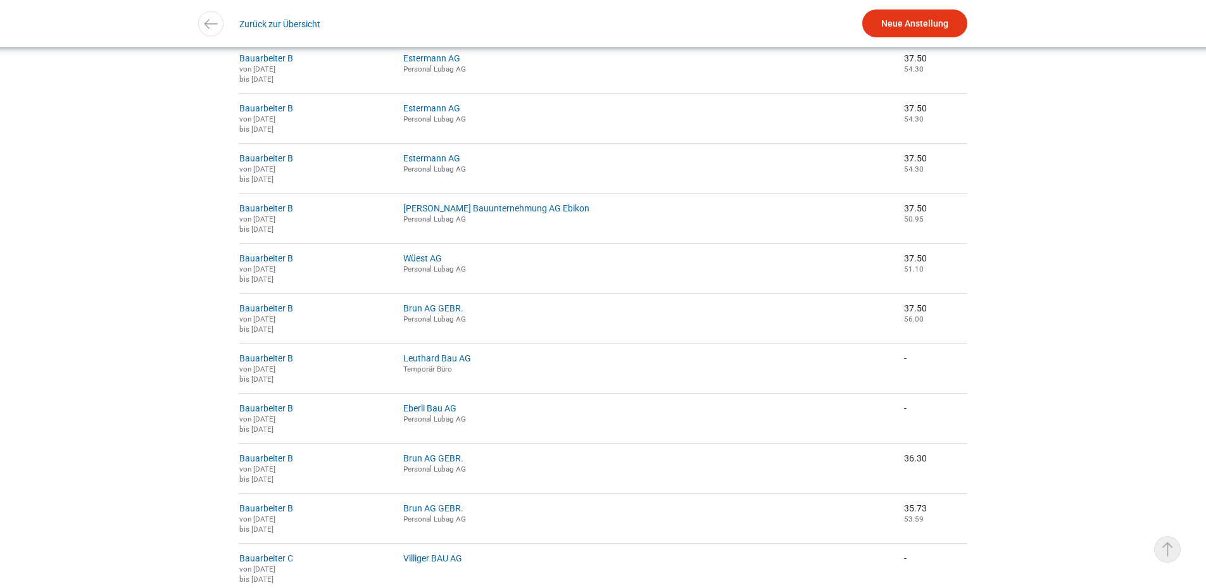
click at [1169, 555] on link "▵ Nach oben" at bounding box center [1167, 549] width 27 height 27
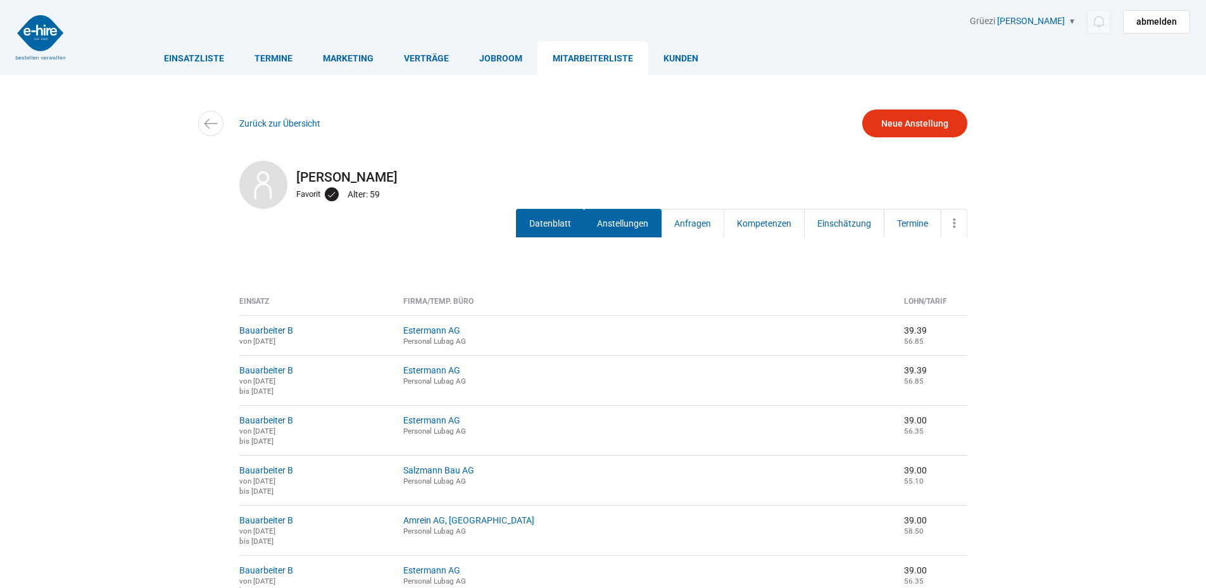
click at [552, 220] on link "Datenblatt" at bounding box center [550, 223] width 68 height 28
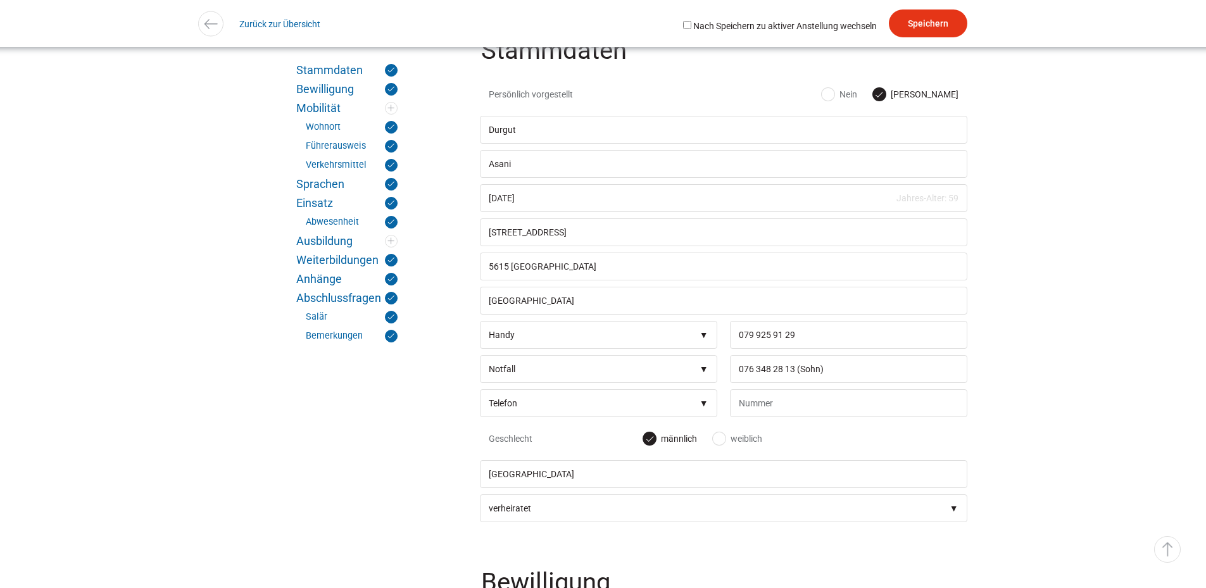
scroll to position [506, 0]
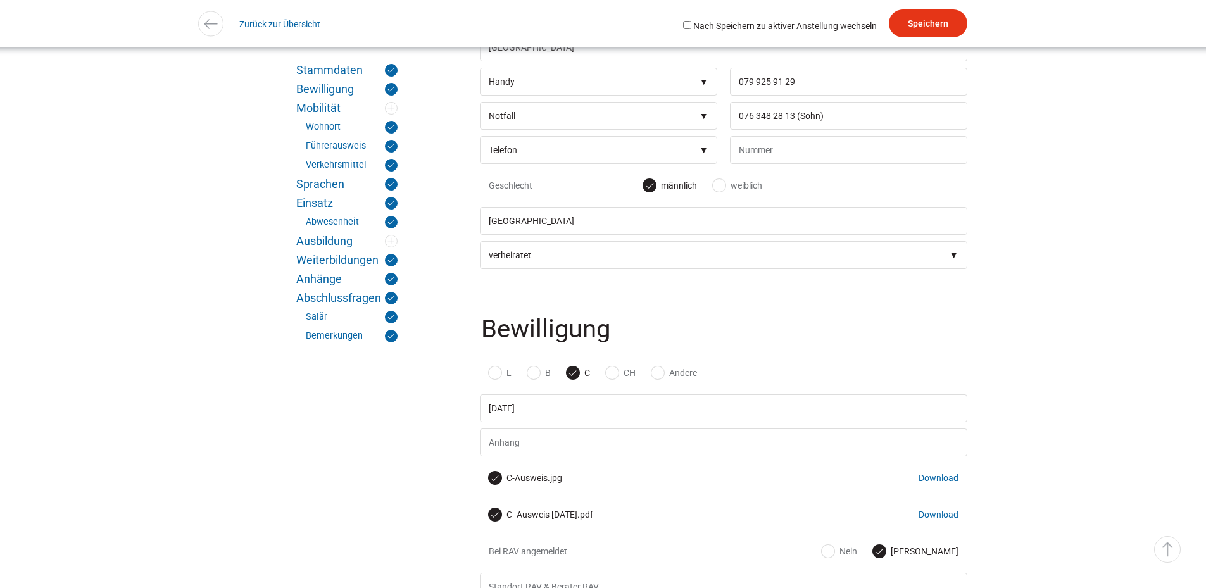
click at [941, 483] on link "Download" at bounding box center [939, 478] width 40 height 10
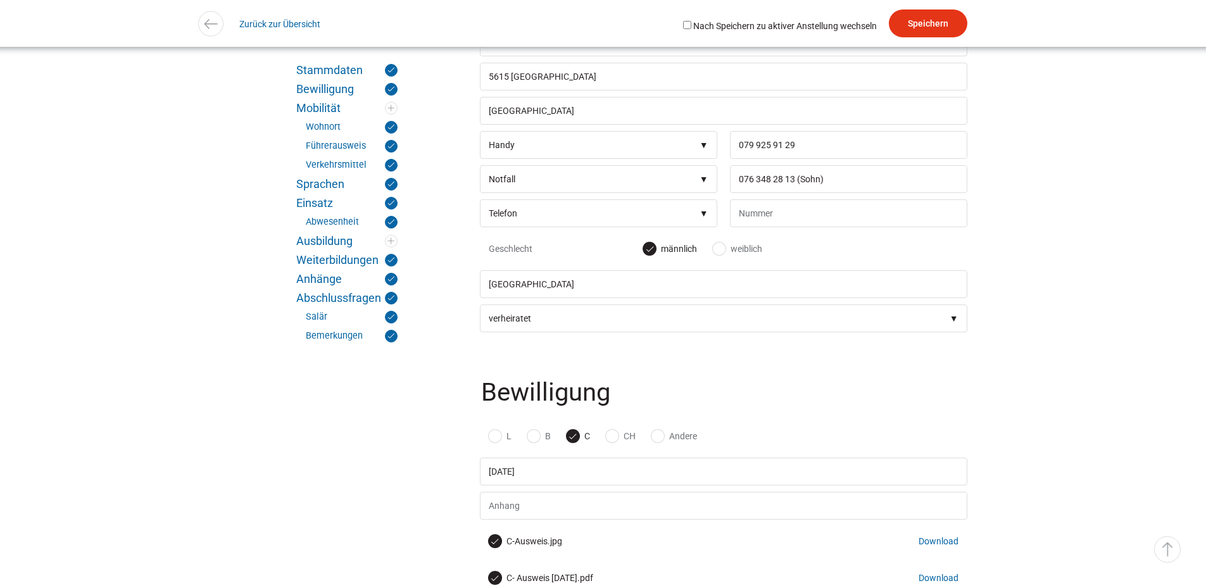
scroll to position [63, 0]
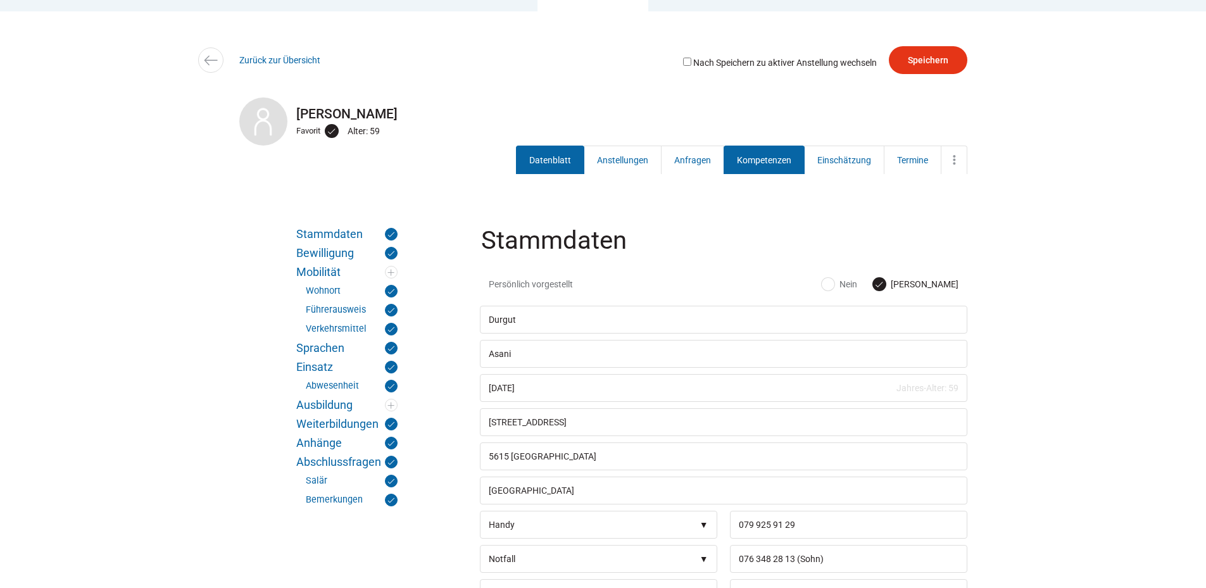
click at [767, 170] on link "Kompetenzen" at bounding box center [764, 160] width 81 height 28
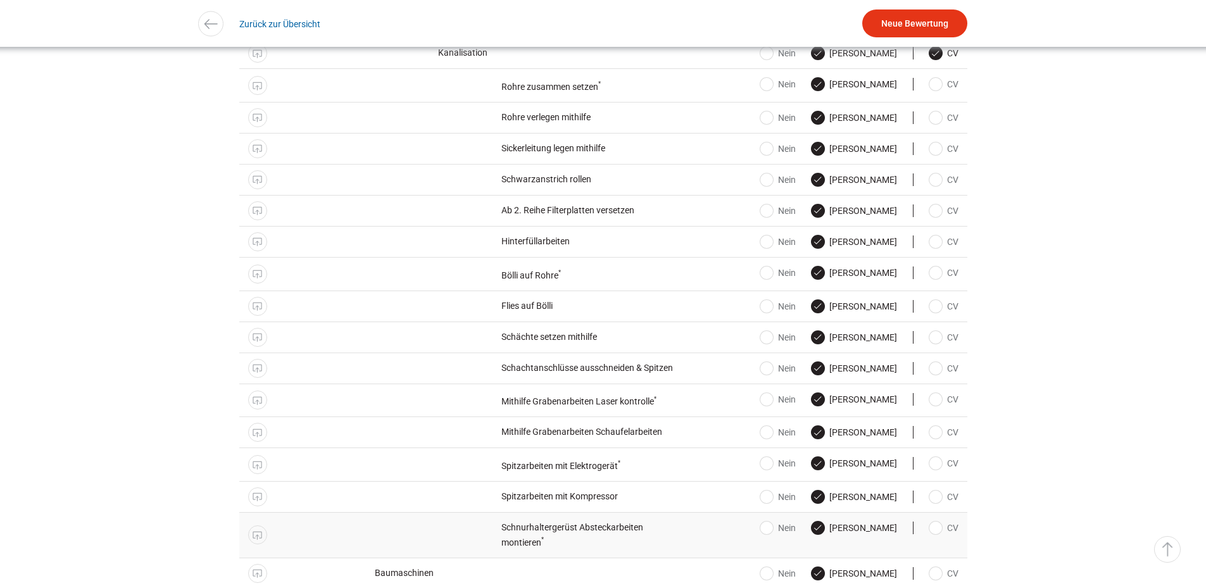
scroll to position [3799, 0]
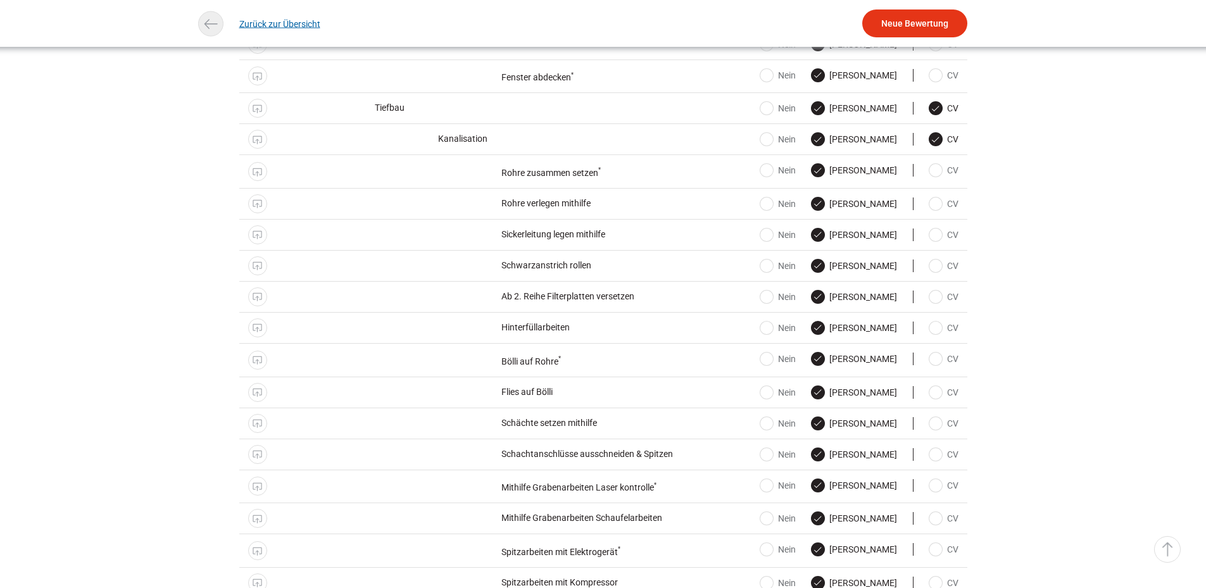
click at [251, 20] on link "Zurück zur Übersicht" at bounding box center [279, 23] width 81 height 28
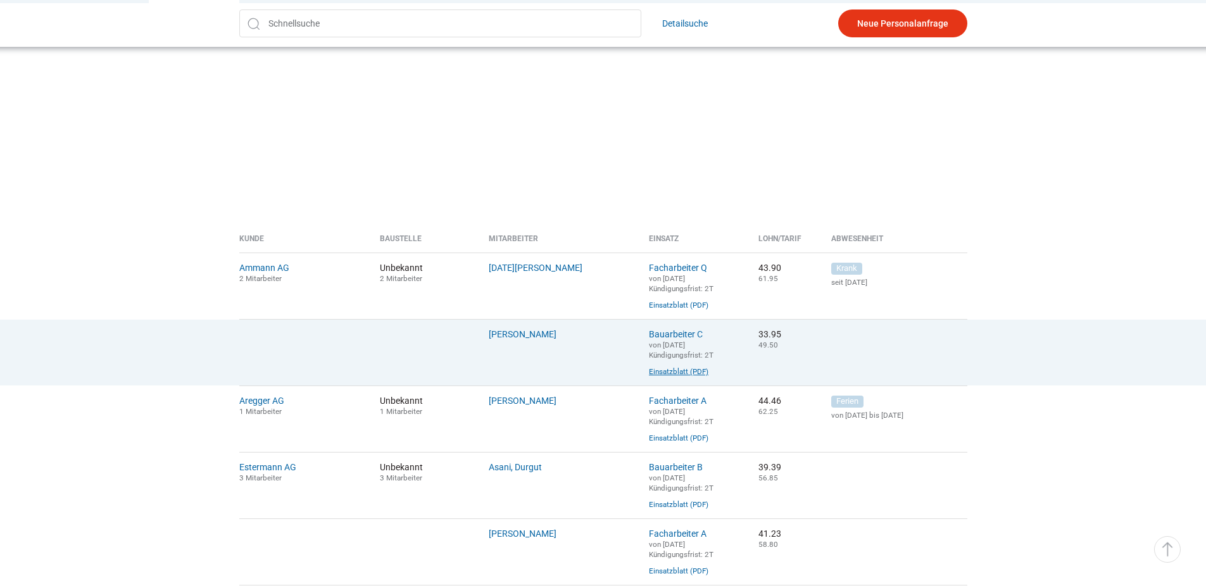
scroll to position [253, 0]
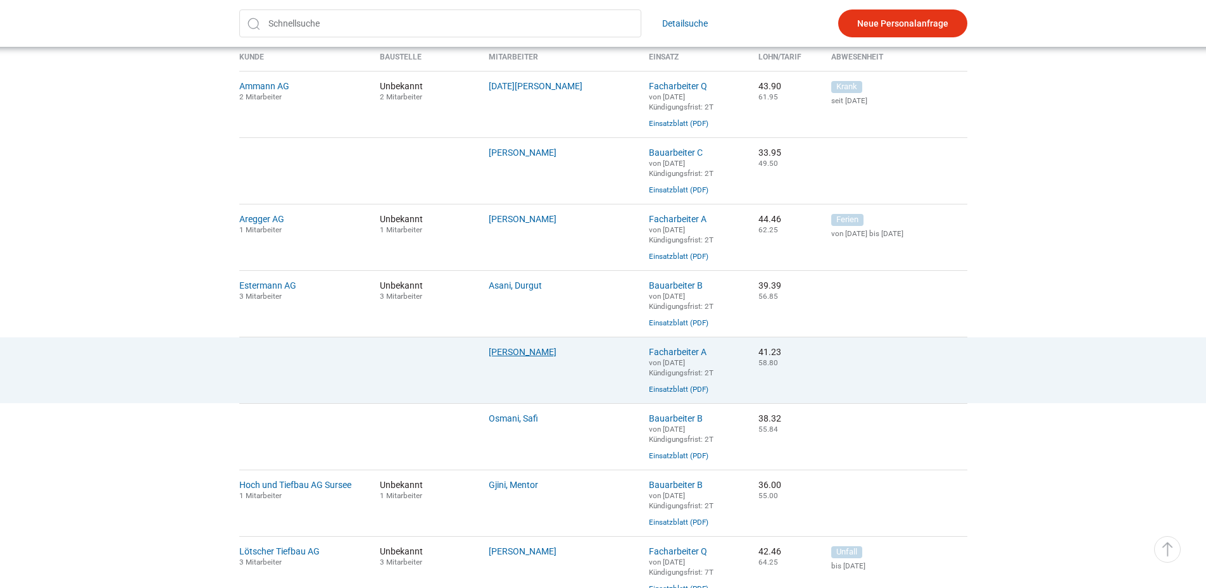
click at [527, 357] on link "[PERSON_NAME]" at bounding box center [523, 352] width 68 height 10
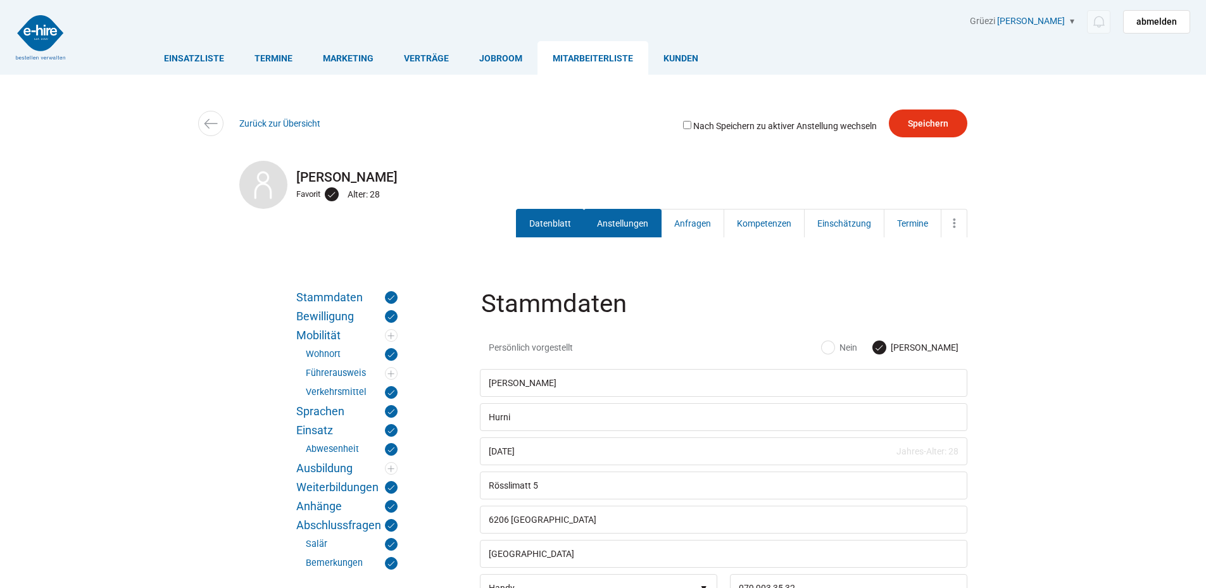
click at [619, 216] on link "Anstellungen" at bounding box center [623, 223] width 78 height 28
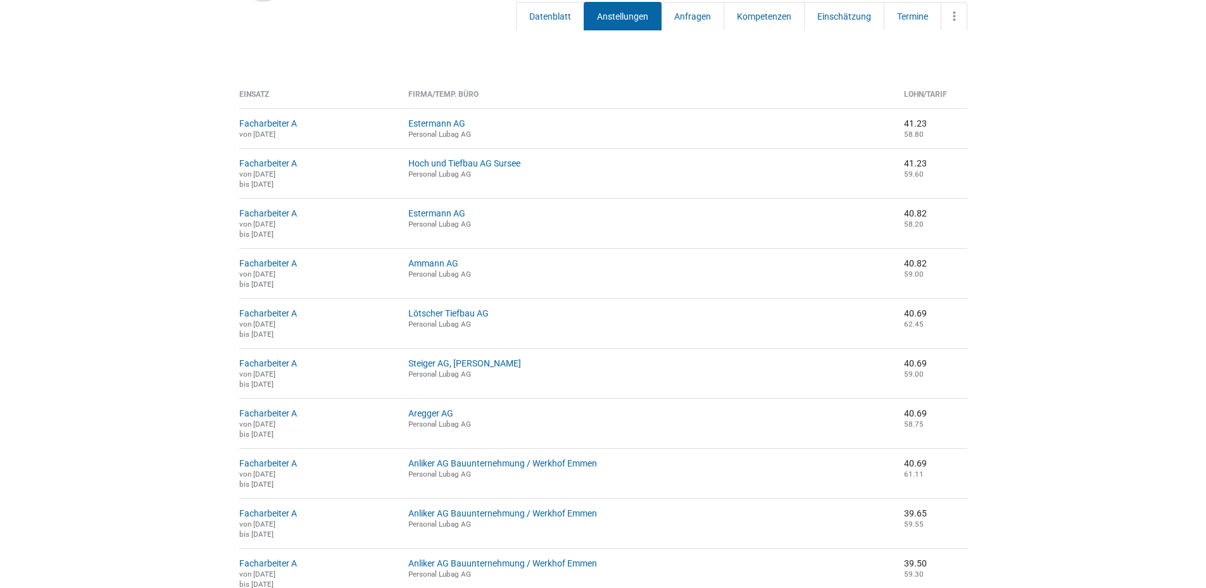
scroll to position [71, 0]
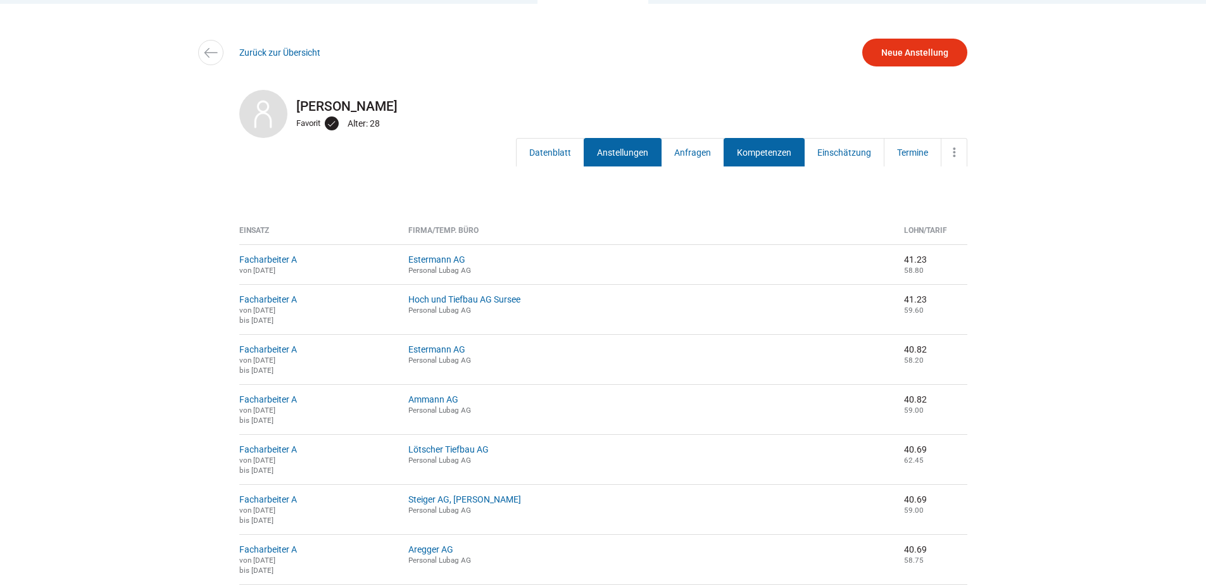
click at [744, 151] on link "Kompetenzen" at bounding box center [764, 152] width 81 height 28
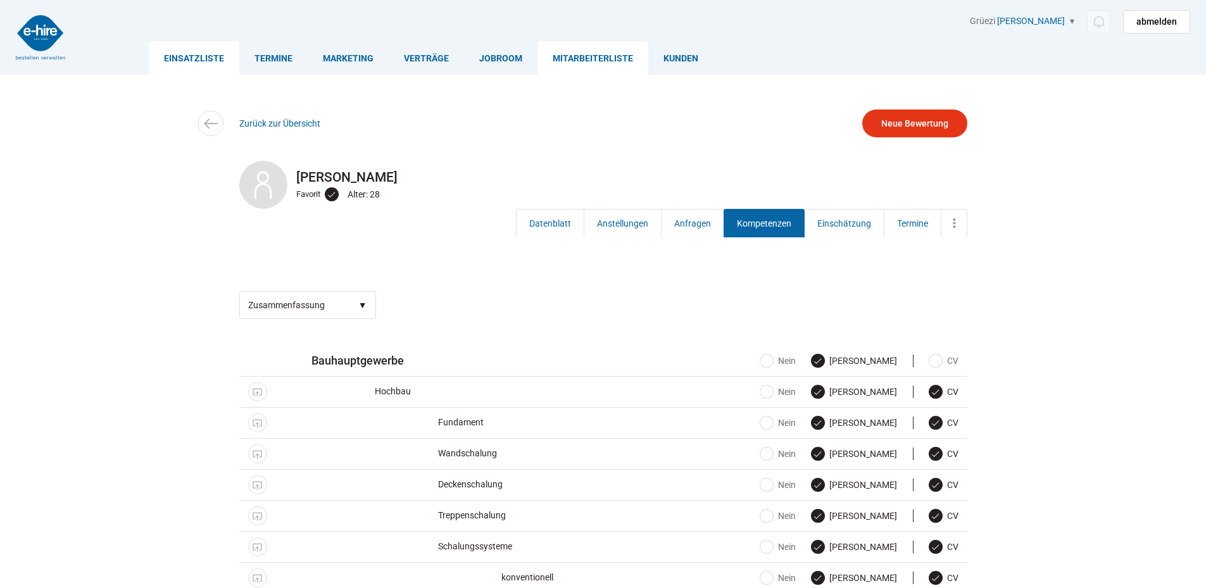
click at [179, 51] on link "Einsatzliste" at bounding box center [194, 58] width 91 height 34
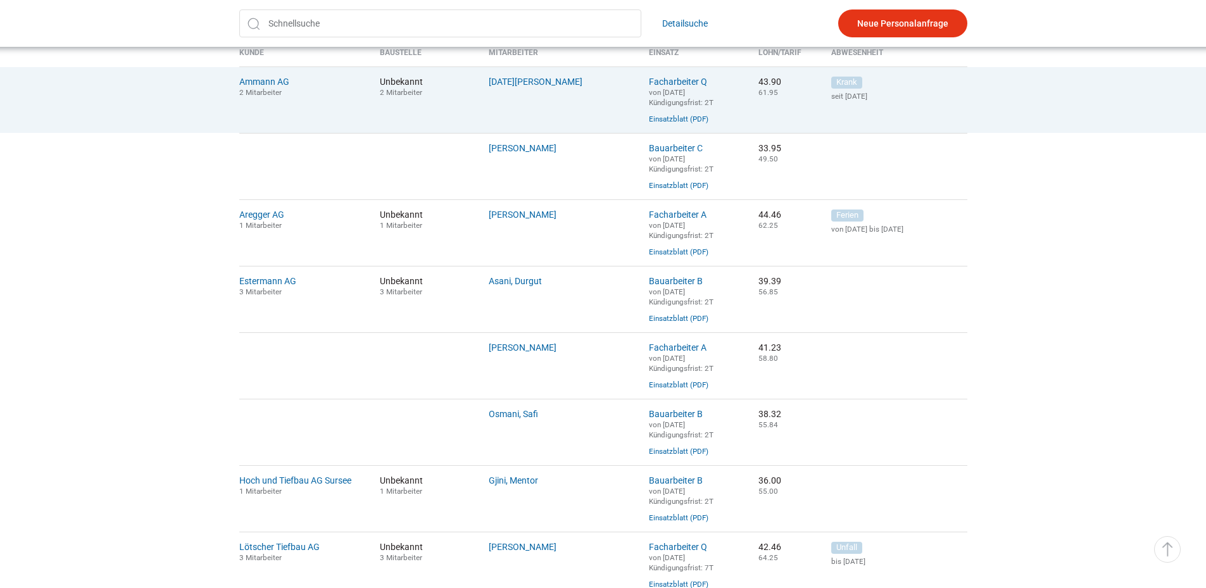
scroll to position [380, 0]
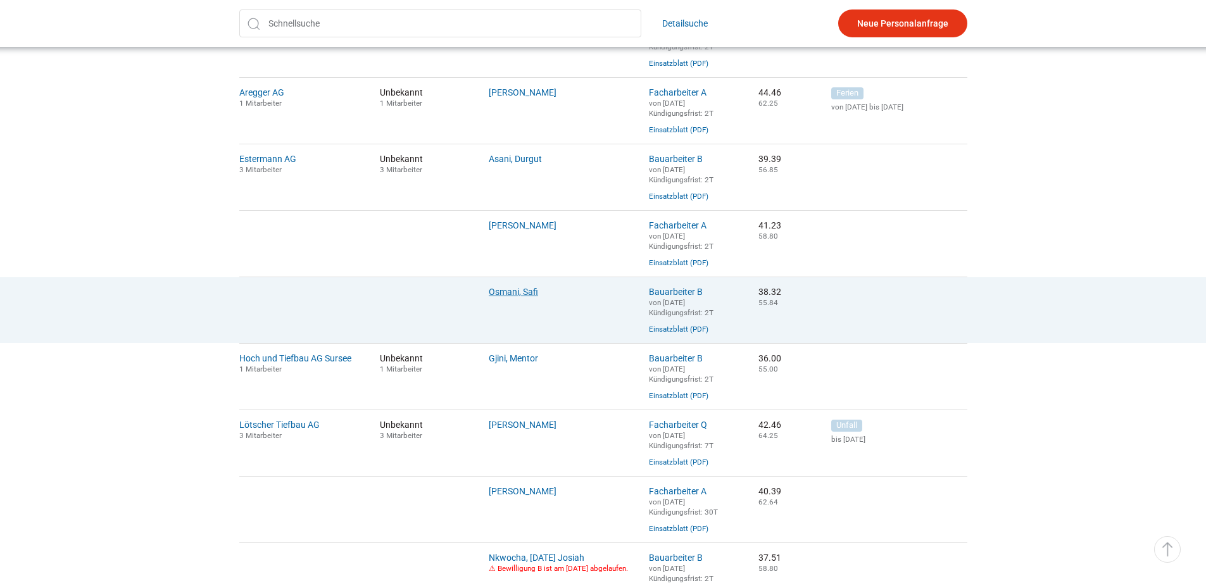
click at [511, 297] on link "Osmani, Safi" at bounding box center [513, 292] width 49 height 10
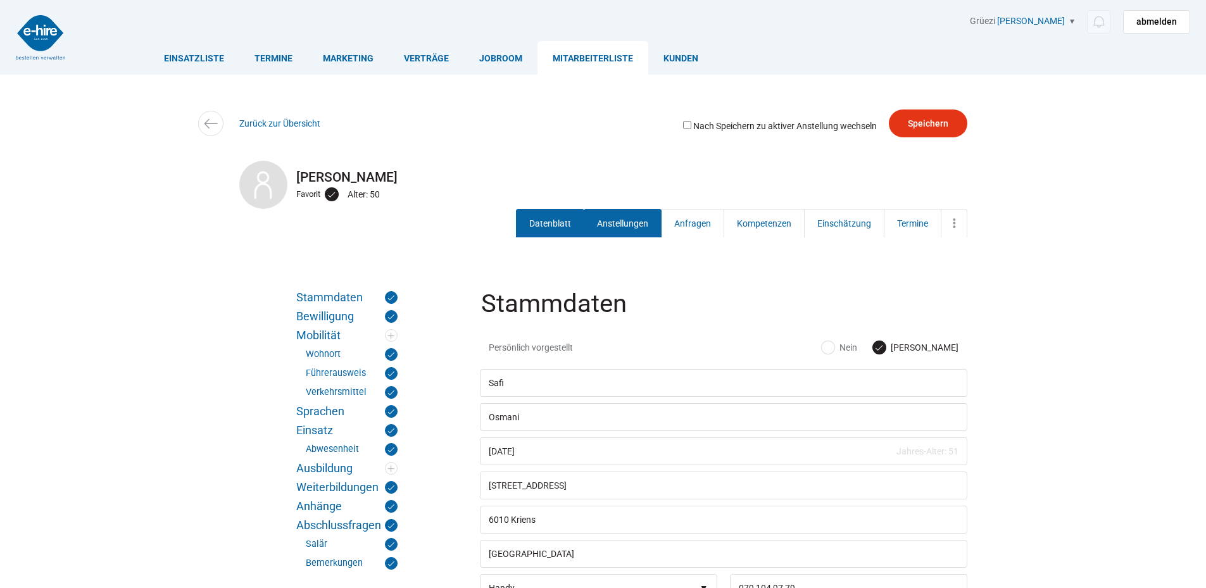
click at [612, 218] on link "Anstellungen" at bounding box center [623, 223] width 78 height 28
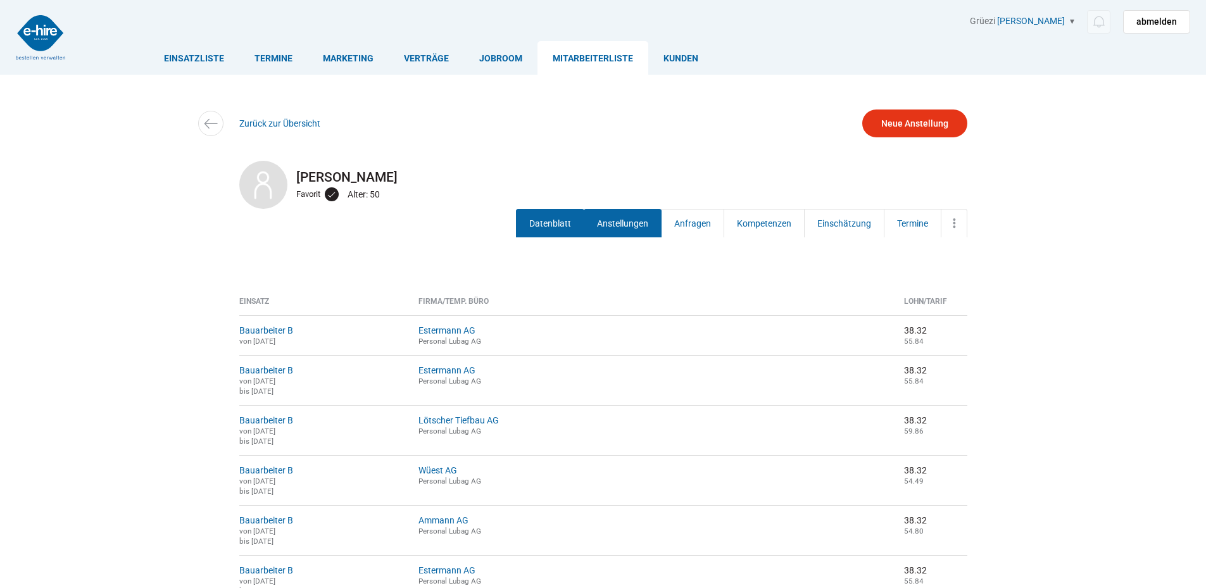
click at [544, 227] on link "Datenblatt" at bounding box center [550, 223] width 68 height 28
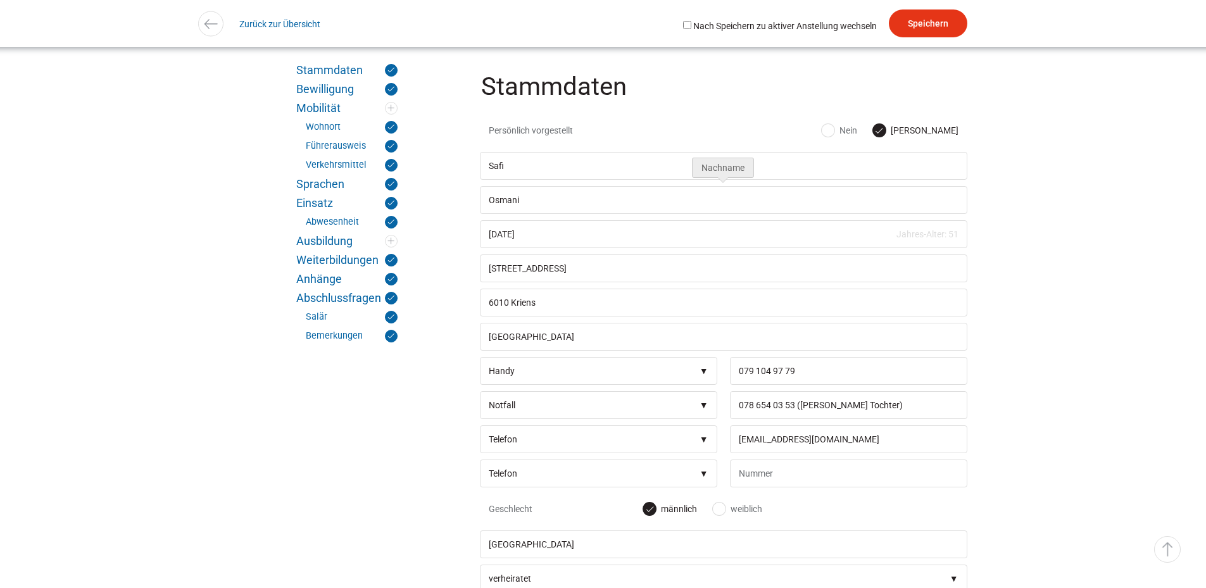
scroll to position [317, 0]
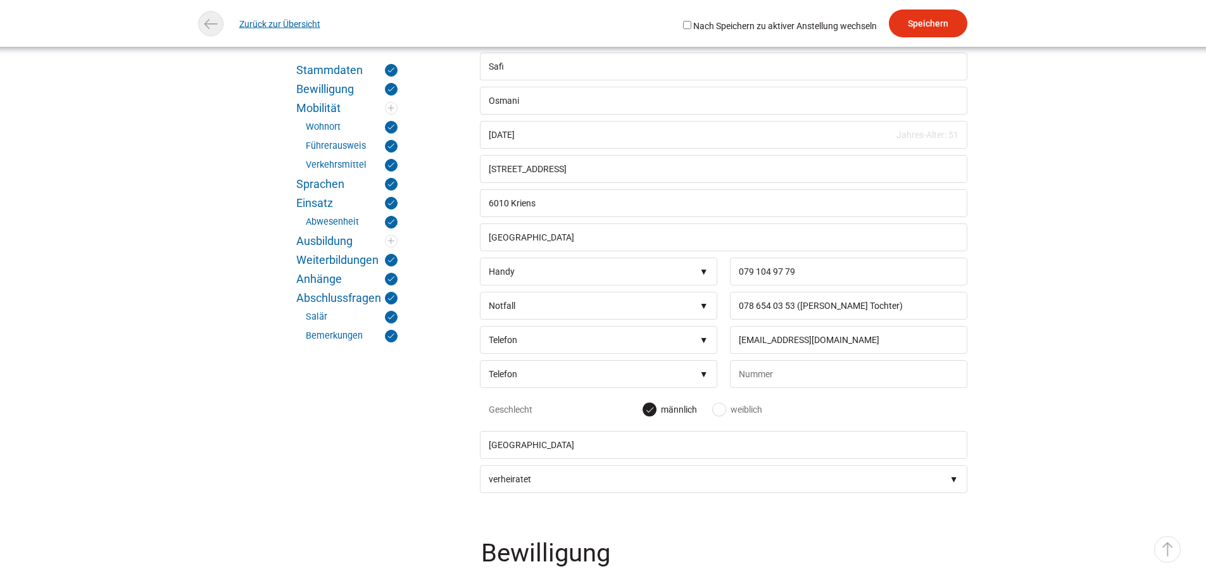
click at [287, 24] on link "Zurück zur Übersicht" at bounding box center [279, 23] width 81 height 28
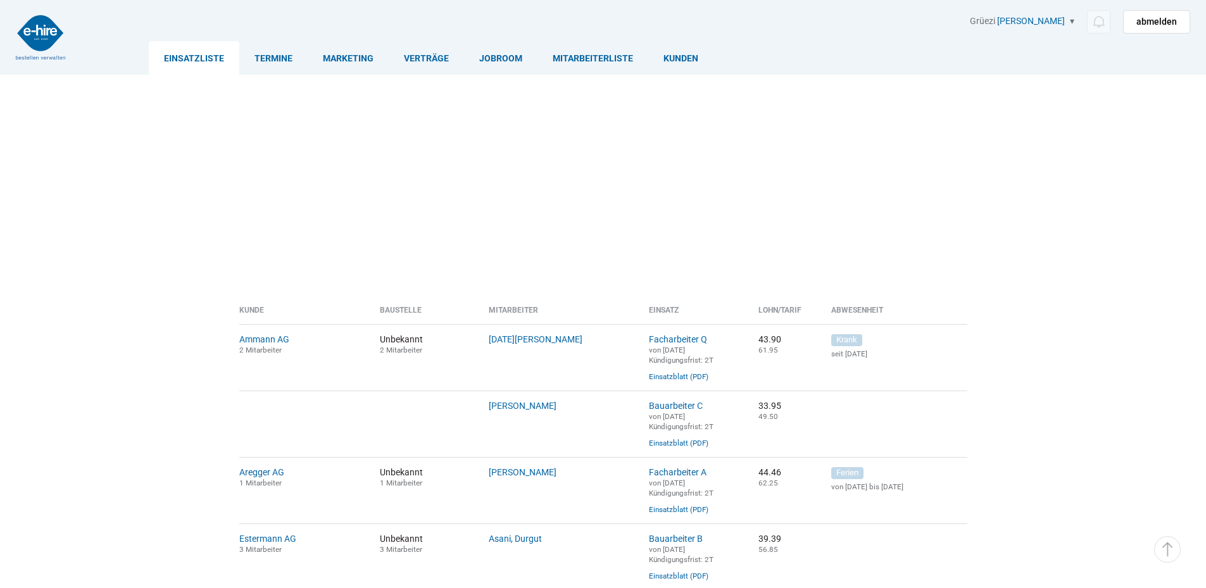
scroll to position [380, 0]
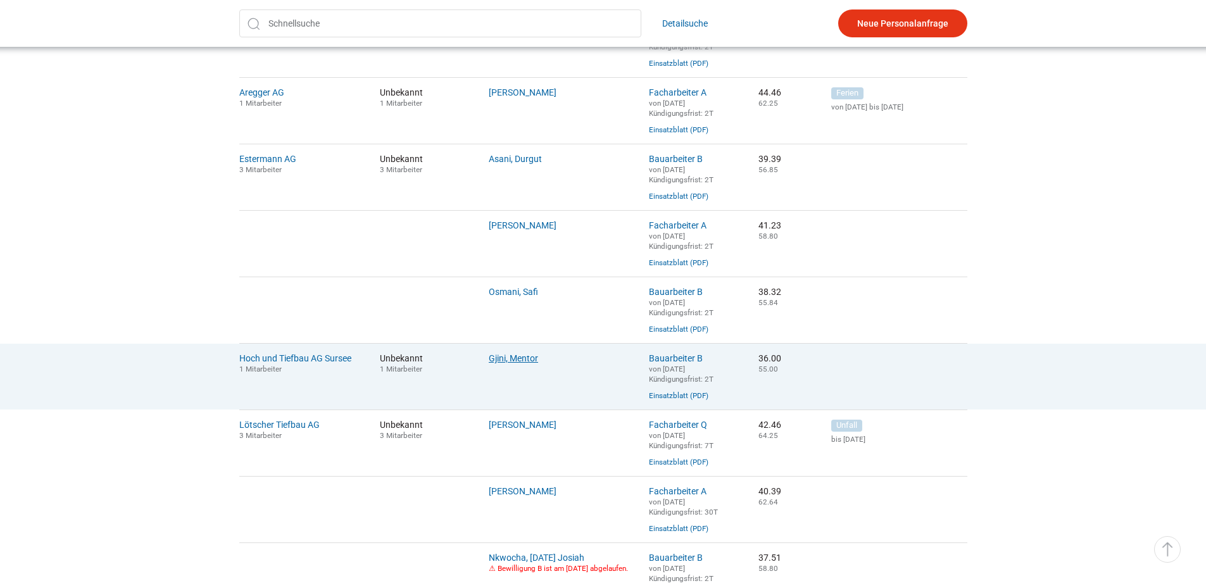
click at [507, 363] on link "Gjini, Mentor" at bounding box center [513, 358] width 49 height 10
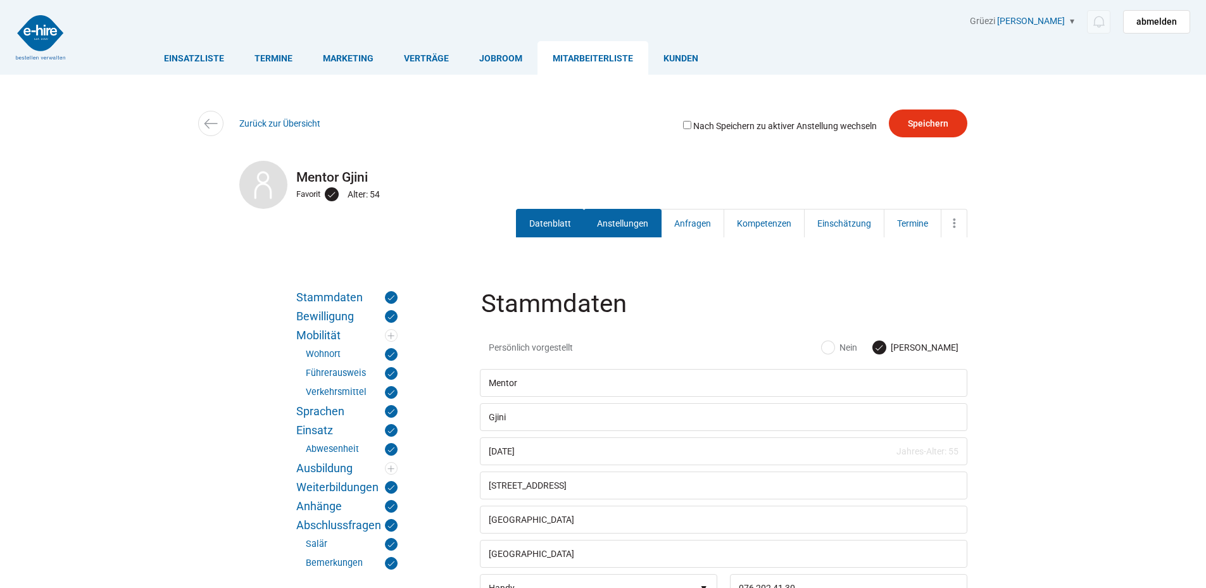
click at [608, 211] on link "Anstellungen" at bounding box center [623, 223] width 78 height 28
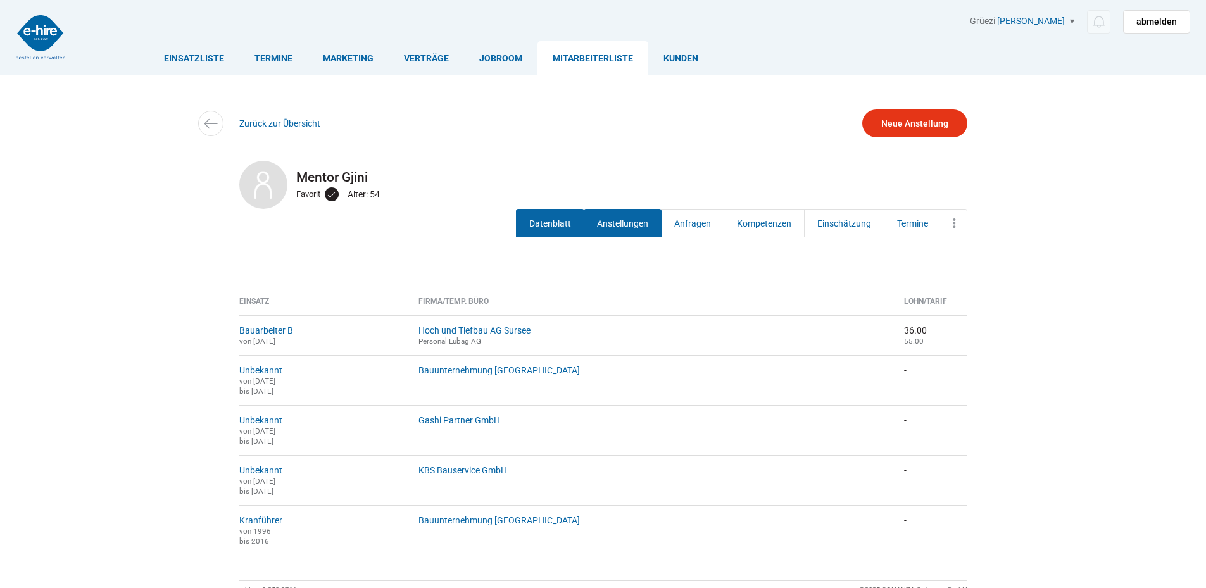
click at [546, 211] on link "Datenblatt" at bounding box center [550, 223] width 68 height 28
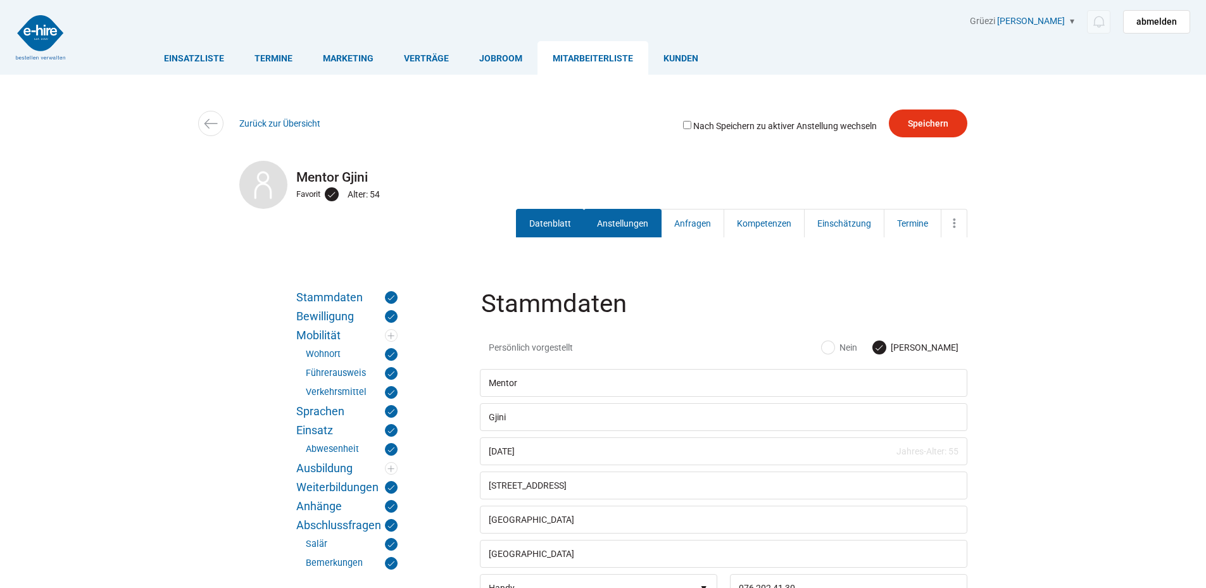
click at [624, 225] on link "Anstellungen" at bounding box center [623, 223] width 78 height 28
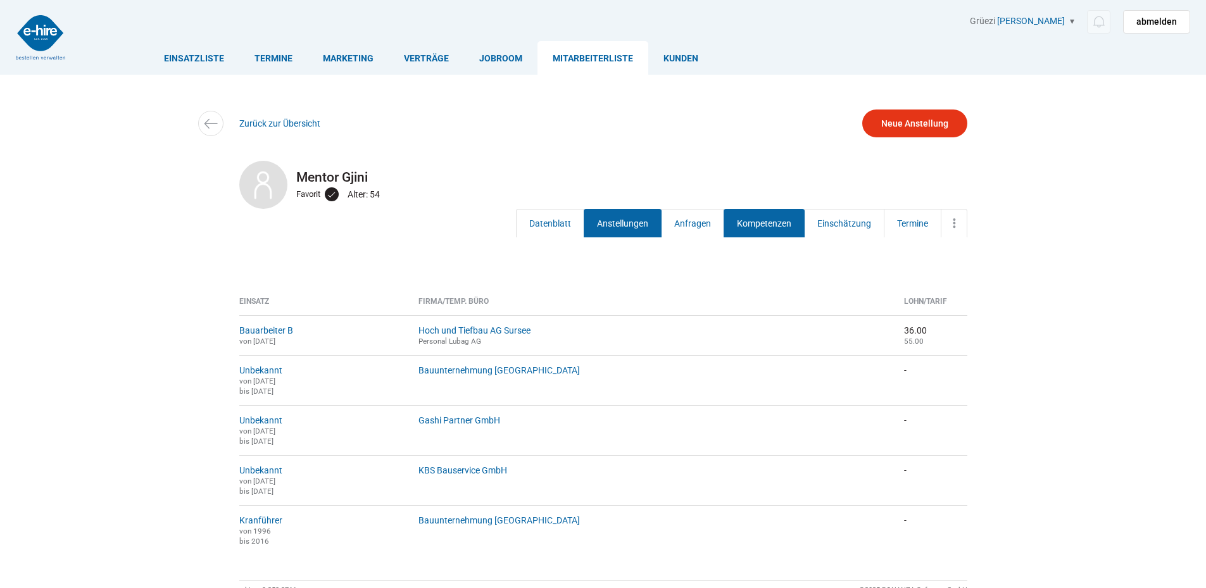
click at [748, 220] on link "Kompetenzen" at bounding box center [764, 223] width 81 height 28
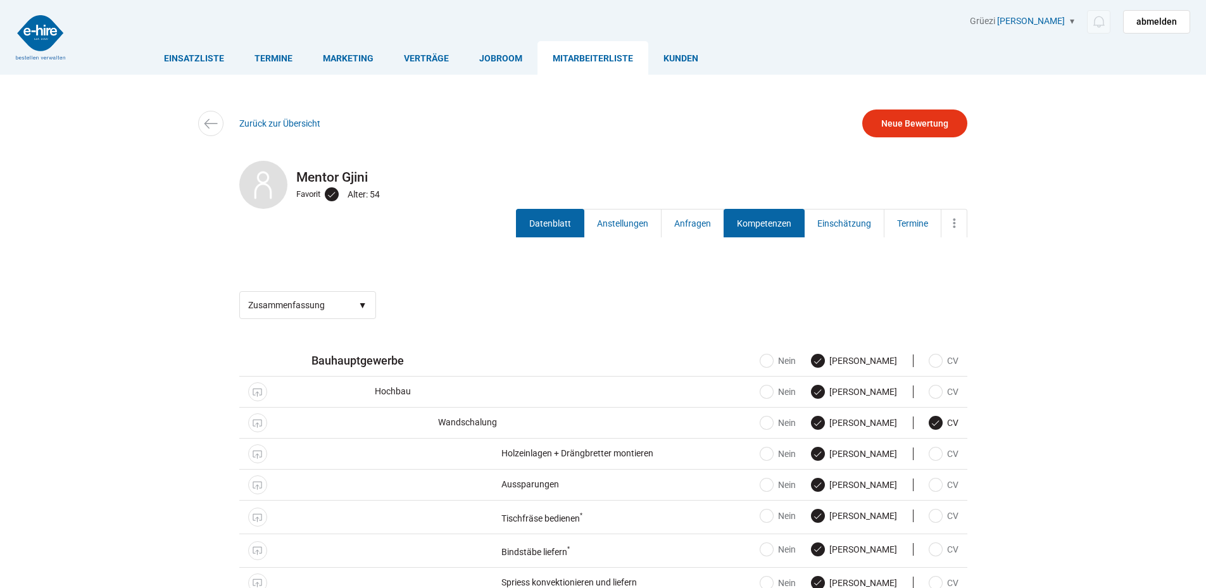
click at [528, 216] on link "Datenblatt" at bounding box center [550, 223] width 68 height 28
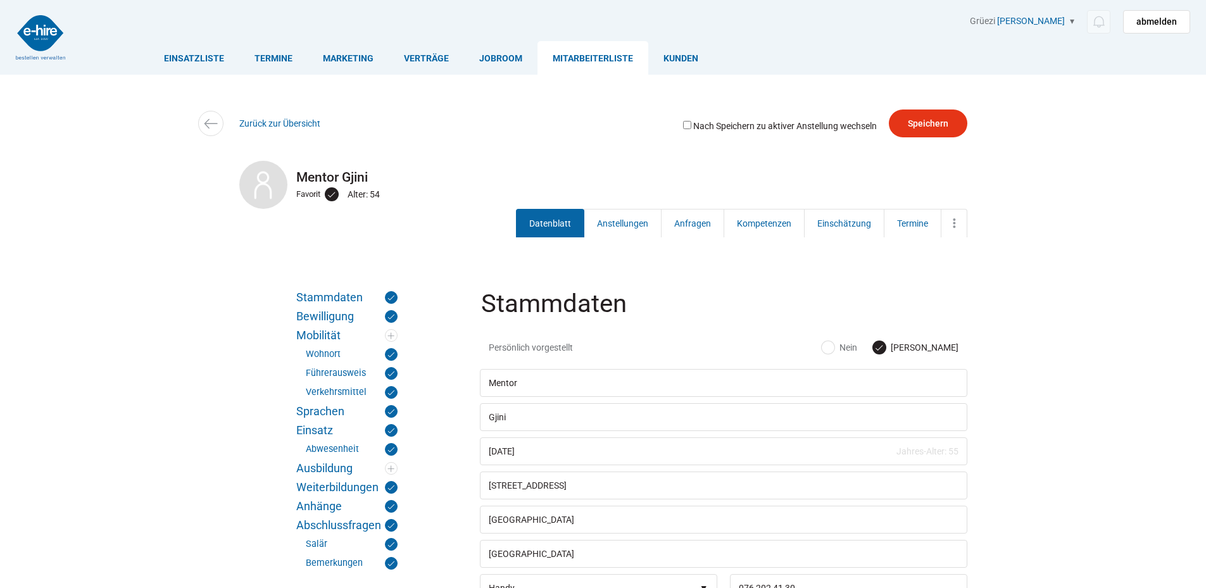
click at [612, 223] on link "Anstellungen" at bounding box center [623, 223] width 78 height 28
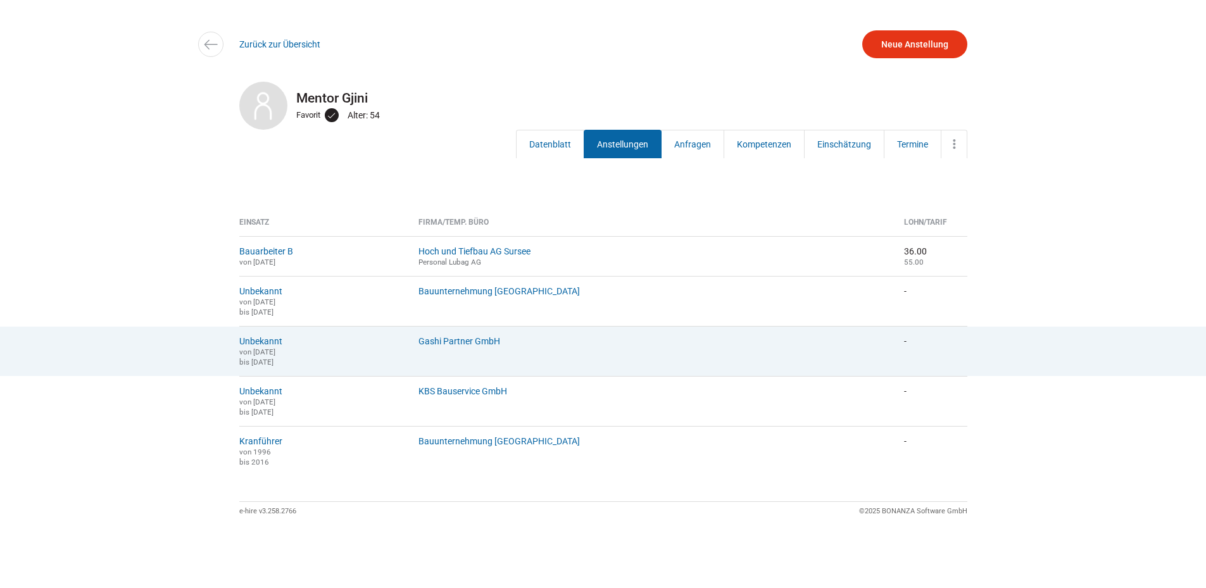
scroll to position [89, 0]
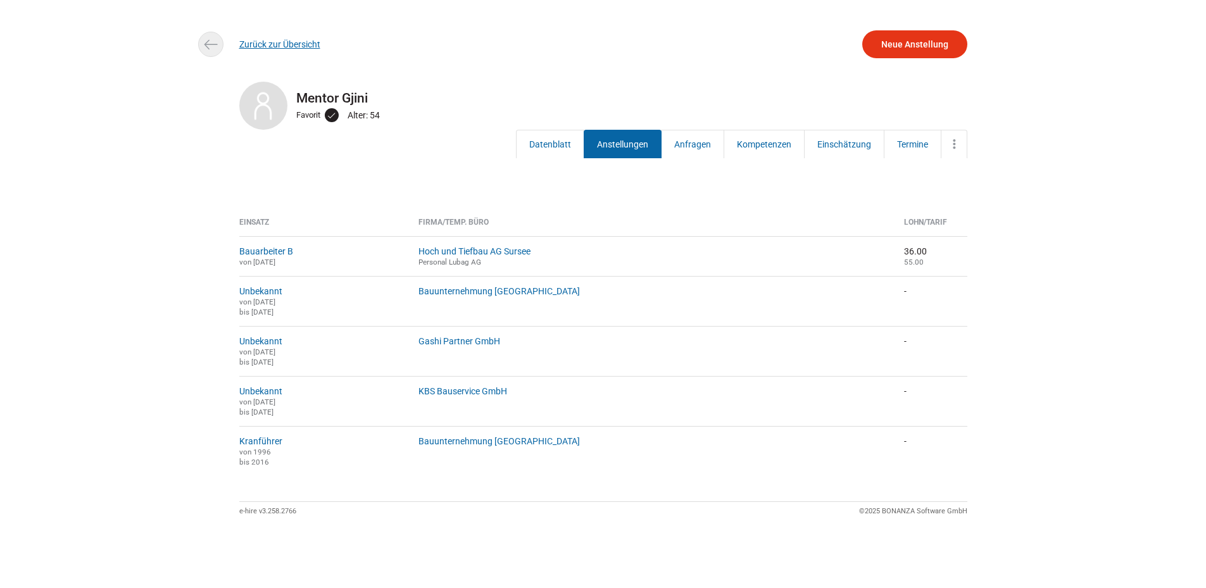
click at [272, 39] on link "Zurück zur Übersicht" at bounding box center [279, 44] width 81 height 10
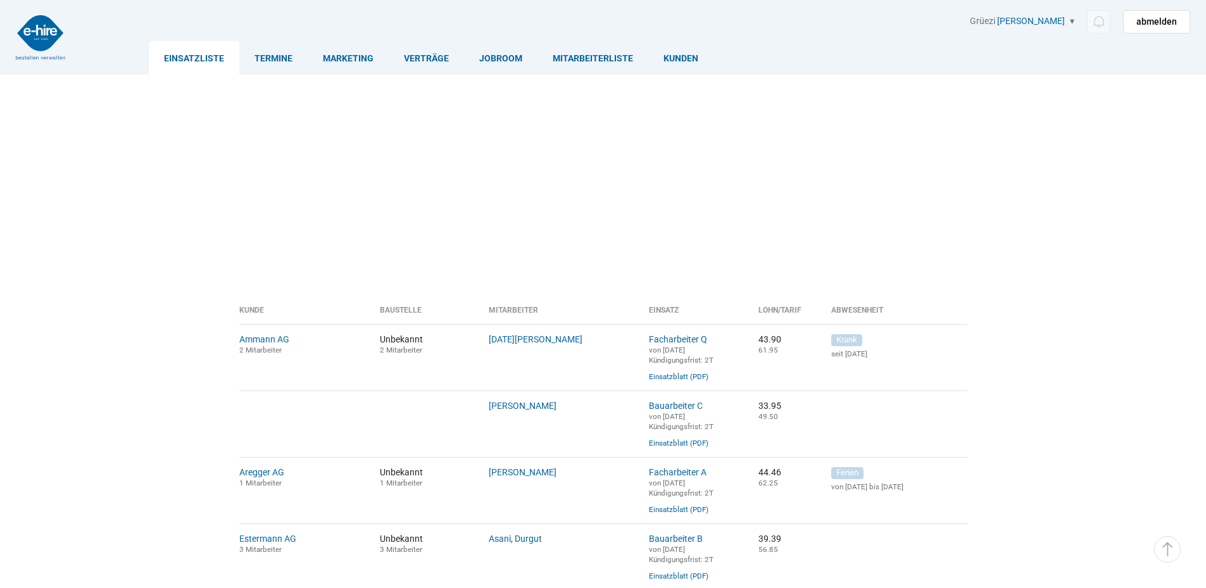
scroll to position [380, 0]
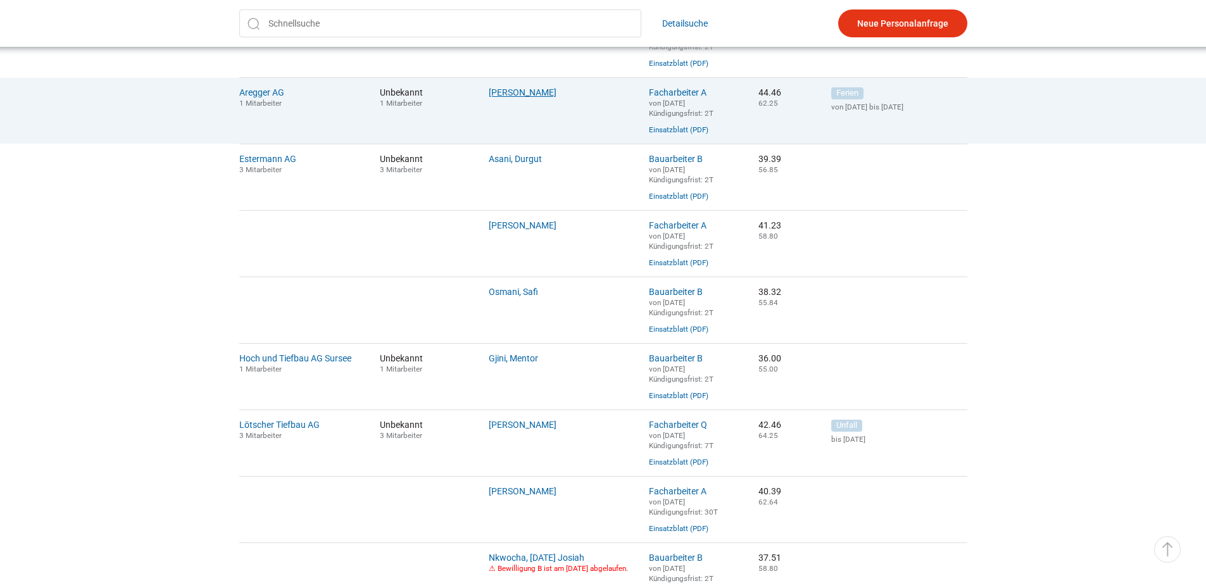
click at [510, 93] on link "Ellger, Asmuth" at bounding box center [523, 92] width 68 height 10
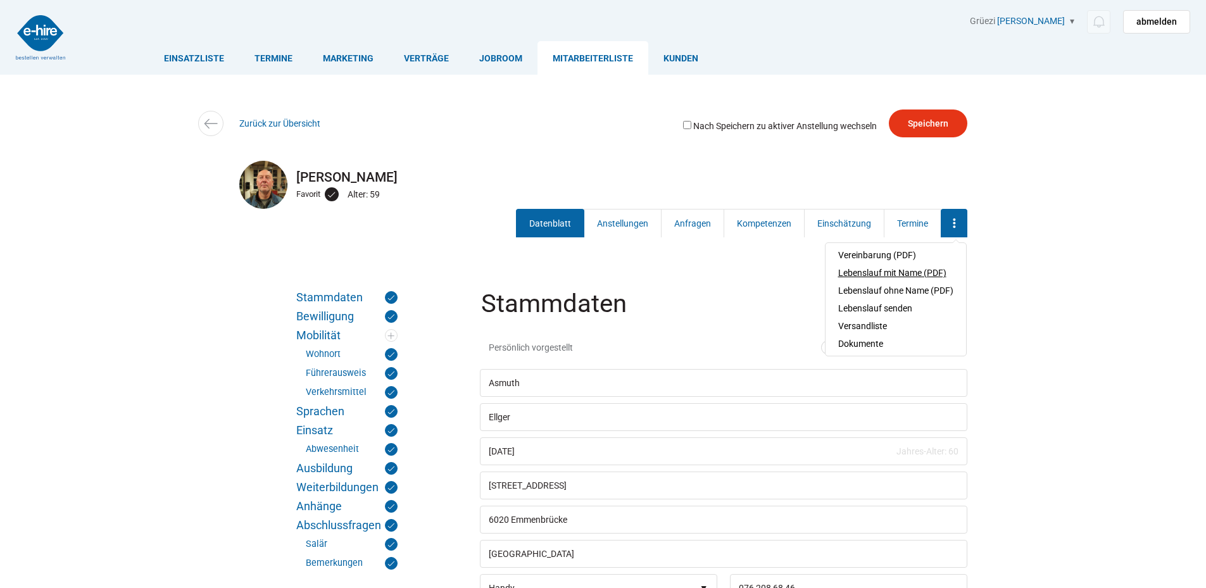
click at [865, 270] on link "Lebenslauf mit Name (PDF)" at bounding box center [895, 273] width 115 height 18
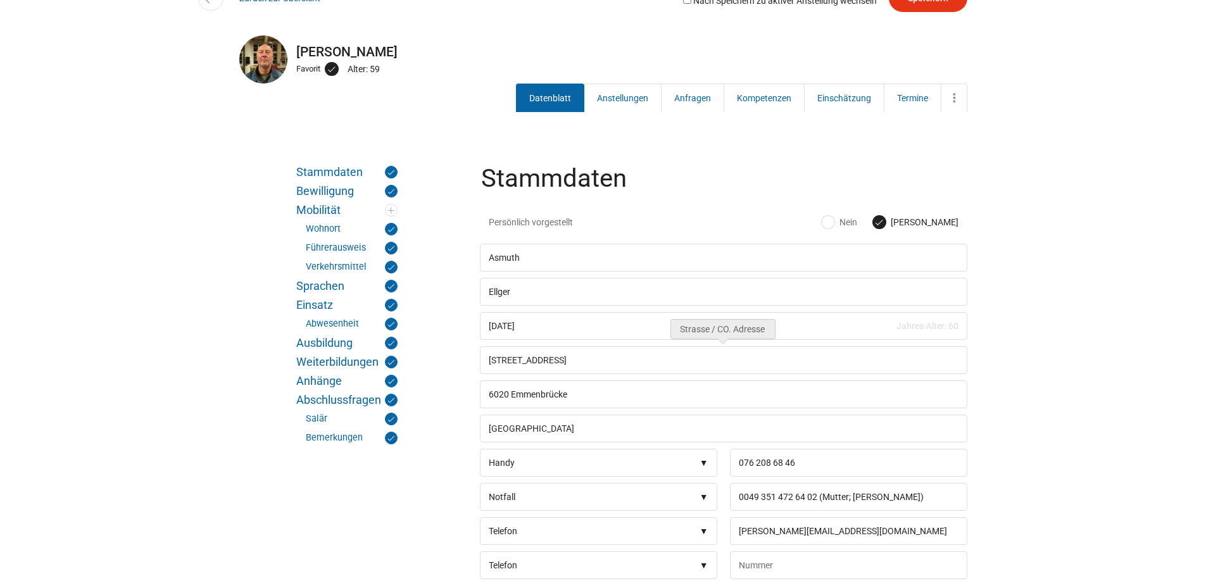
scroll to position [127, 0]
